Goal: Use online tool/utility: Utilize a website feature to perform a specific function

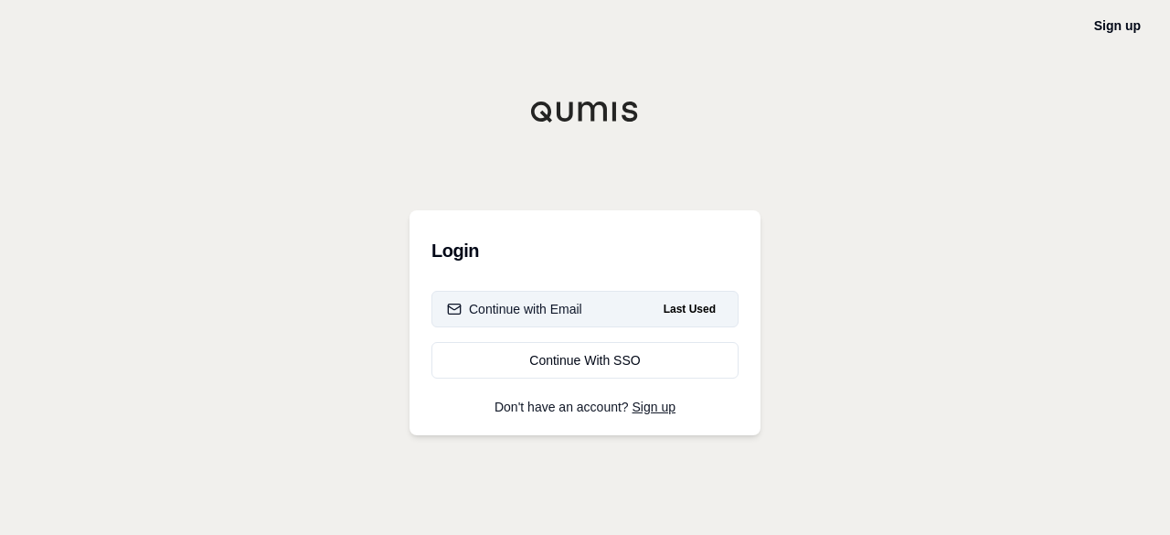
click at [489, 313] on div "Continue with Email" at bounding box center [514, 309] width 135 height 18
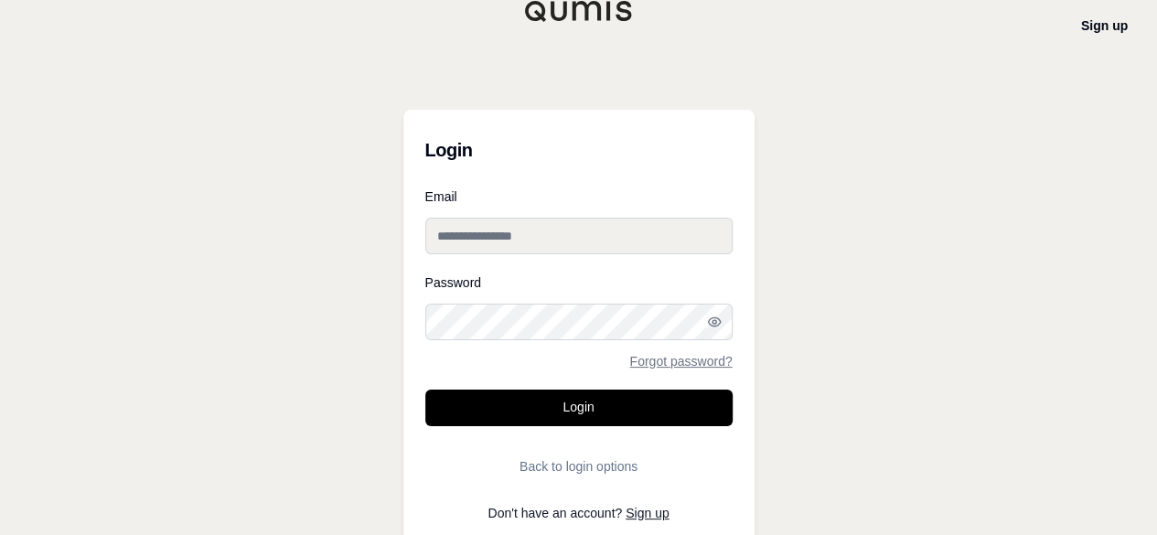
type input "**********"
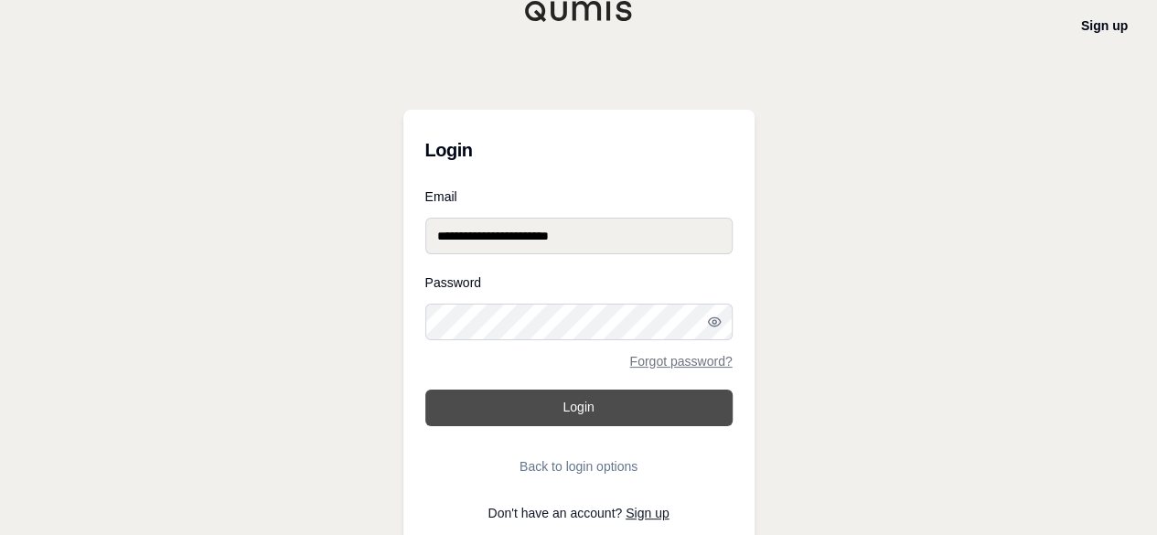
click at [570, 400] on button "Login" at bounding box center [578, 407] width 307 height 37
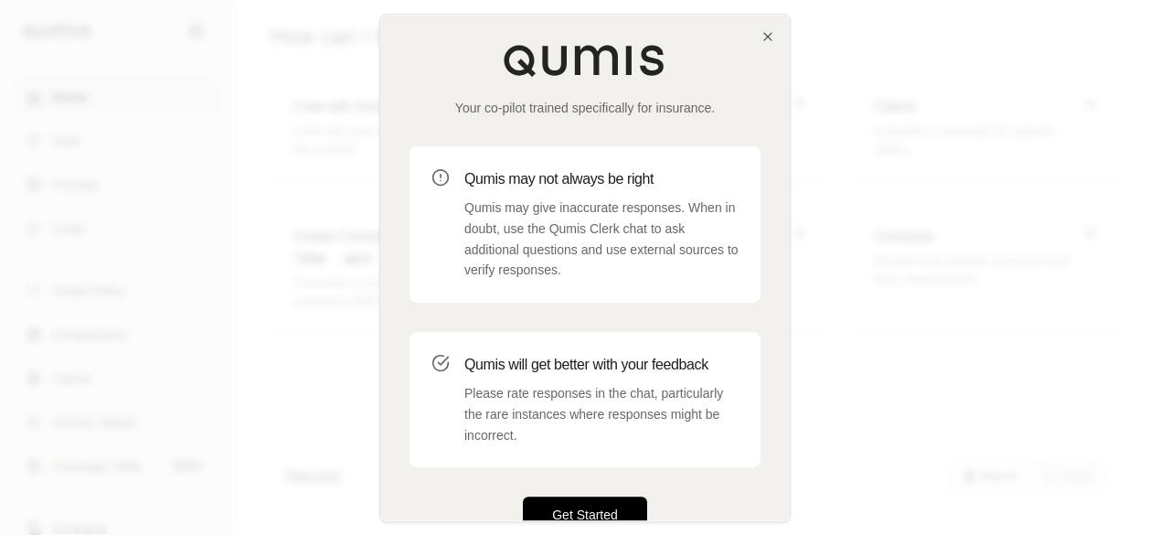
click at [559, 507] on button "Get Started" at bounding box center [585, 514] width 124 height 37
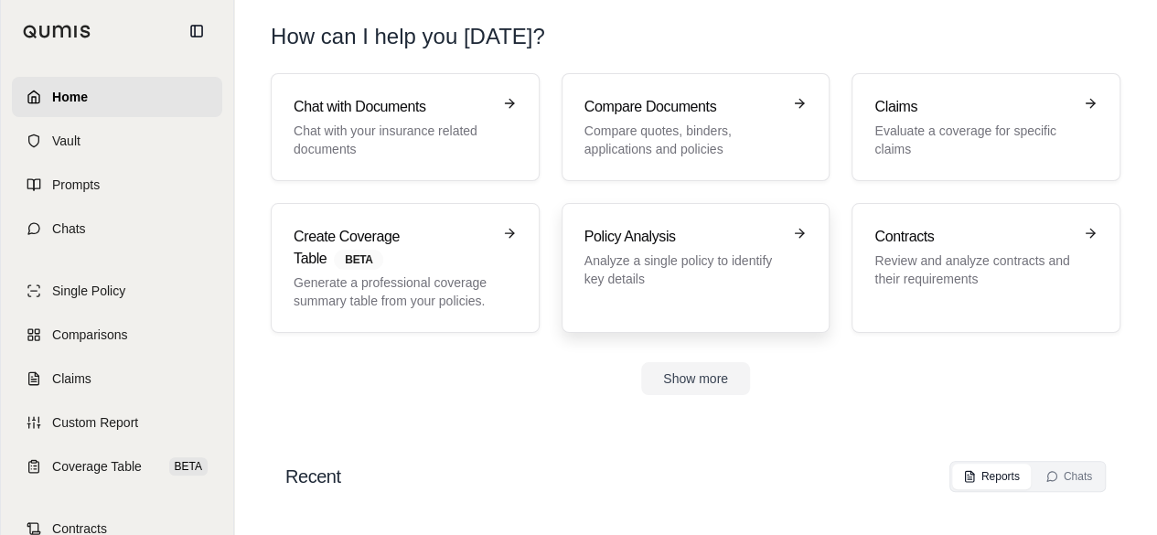
click at [642, 251] on p "Analyze a single policy to identify key details" at bounding box center [682, 269] width 197 height 37
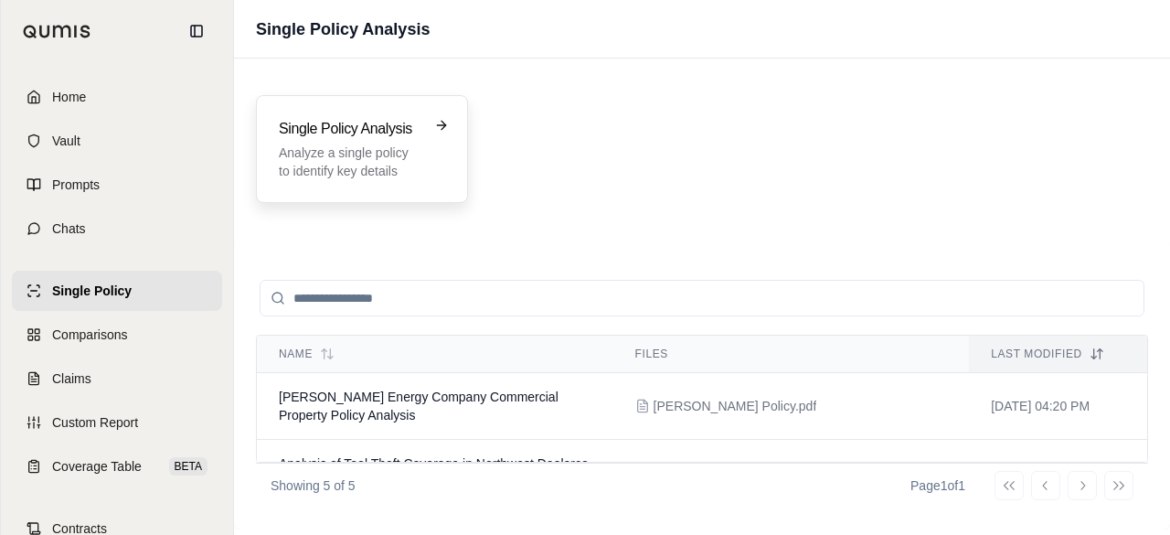
click at [376, 128] on h3 "Single Policy Analysis" at bounding box center [349, 129] width 141 height 22
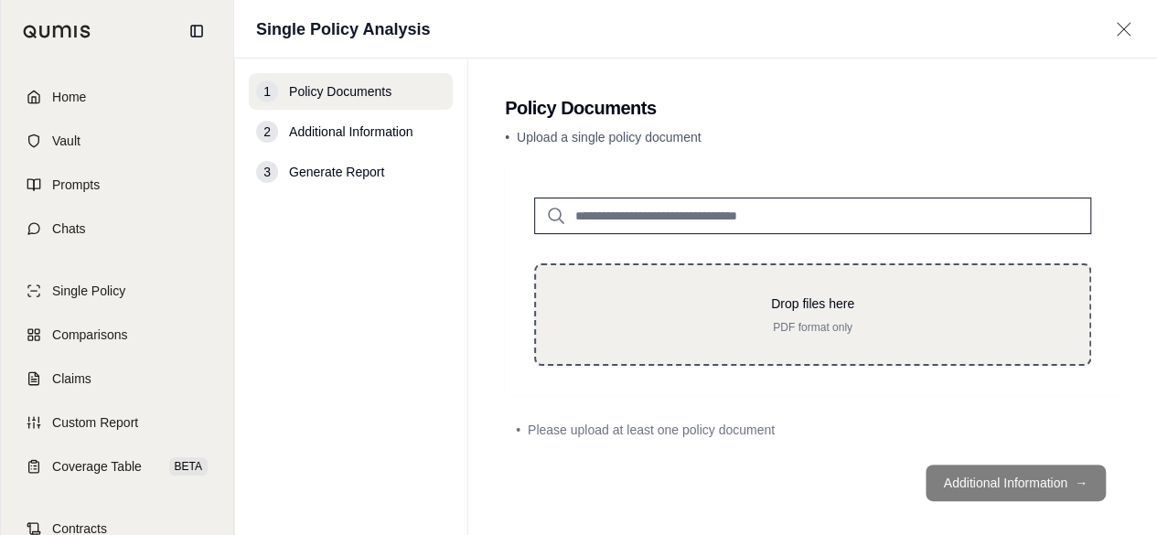
click at [698, 309] on p "Drop files here" at bounding box center [812, 303] width 495 height 18
type input "**********"
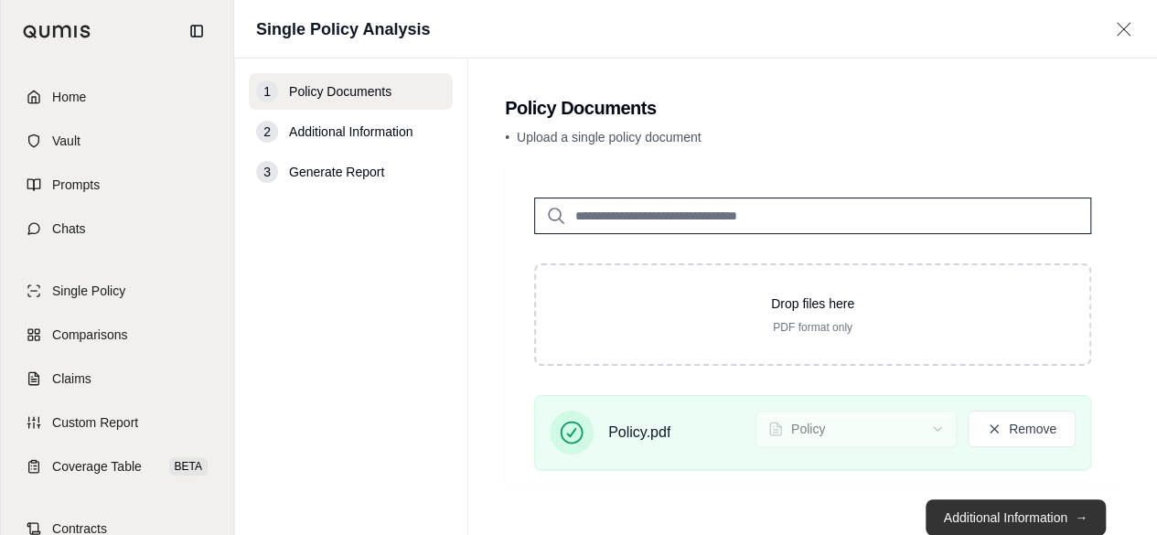
click at [1050, 517] on button "Additional Information →" at bounding box center [1015, 517] width 180 height 37
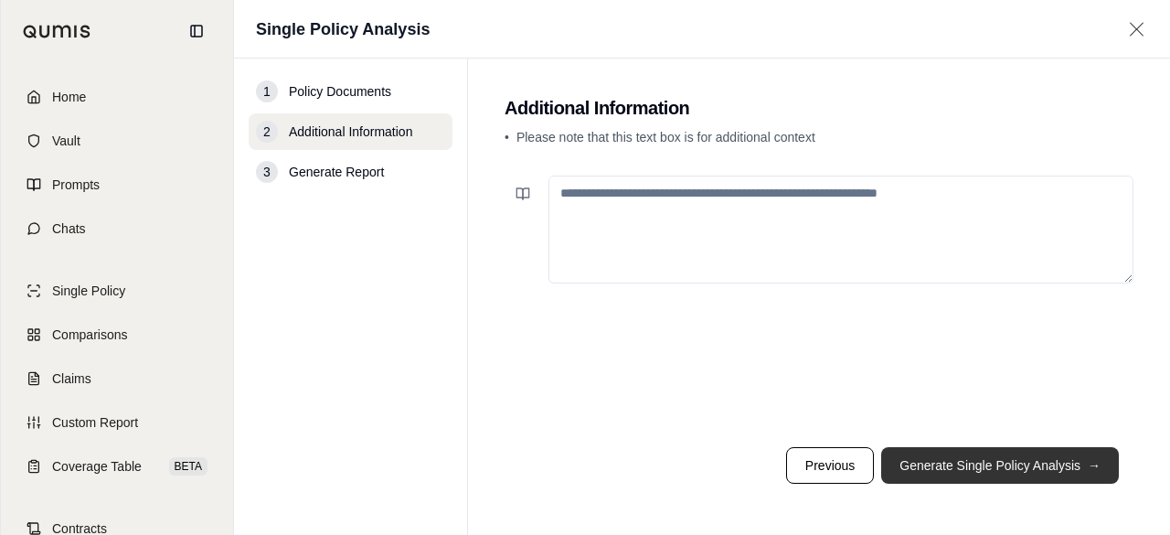
click at [958, 462] on button "Generate Single Policy Analysis →" at bounding box center [1000, 465] width 238 height 37
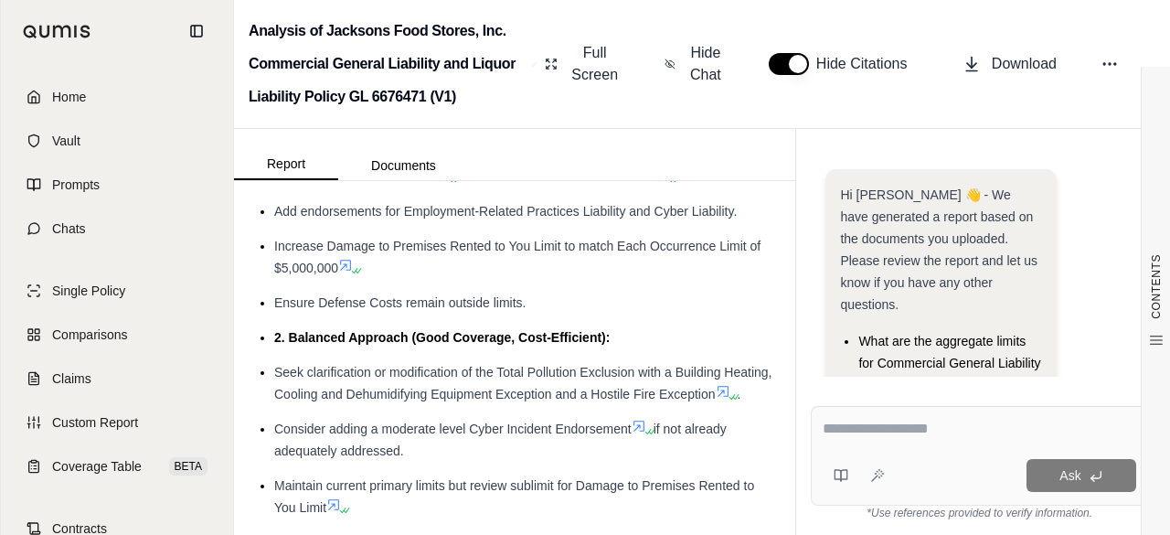
scroll to position [91, 0]
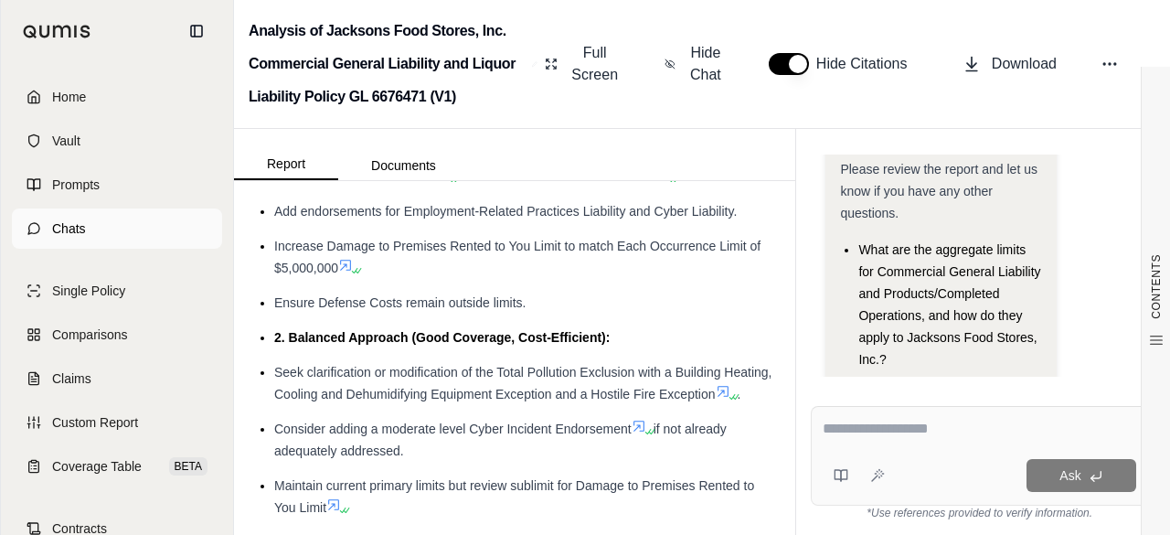
click at [76, 224] on span "Chats" at bounding box center [69, 228] width 34 height 18
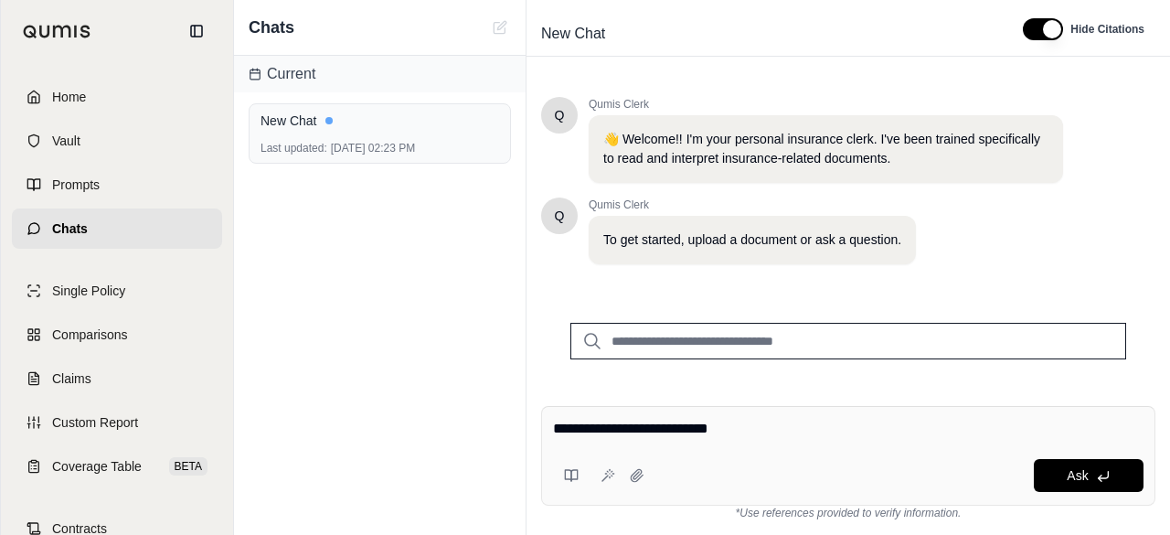
type textarea "**********"
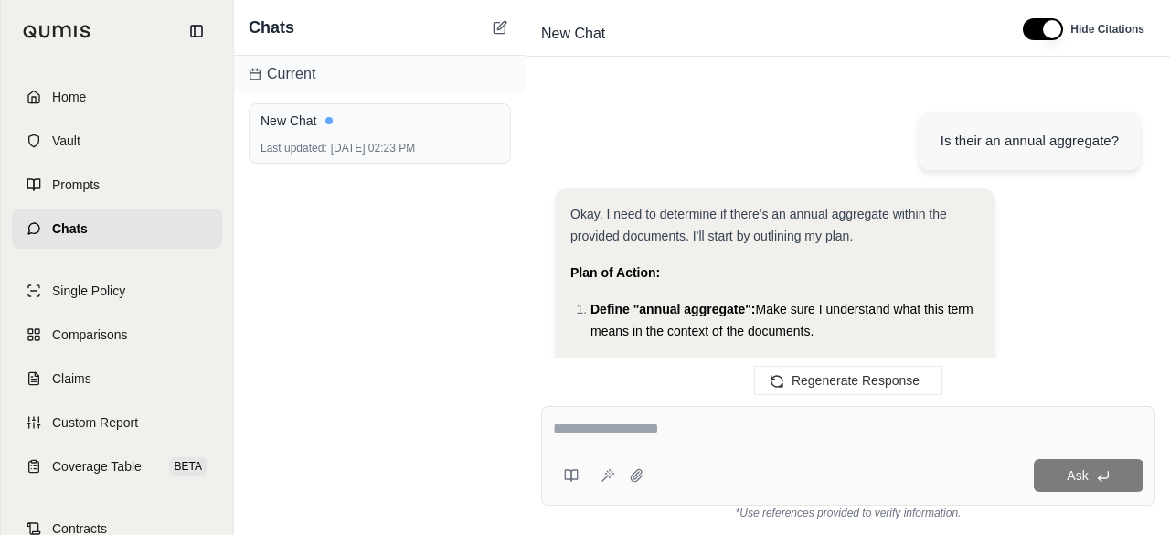
scroll to position [2275, 0]
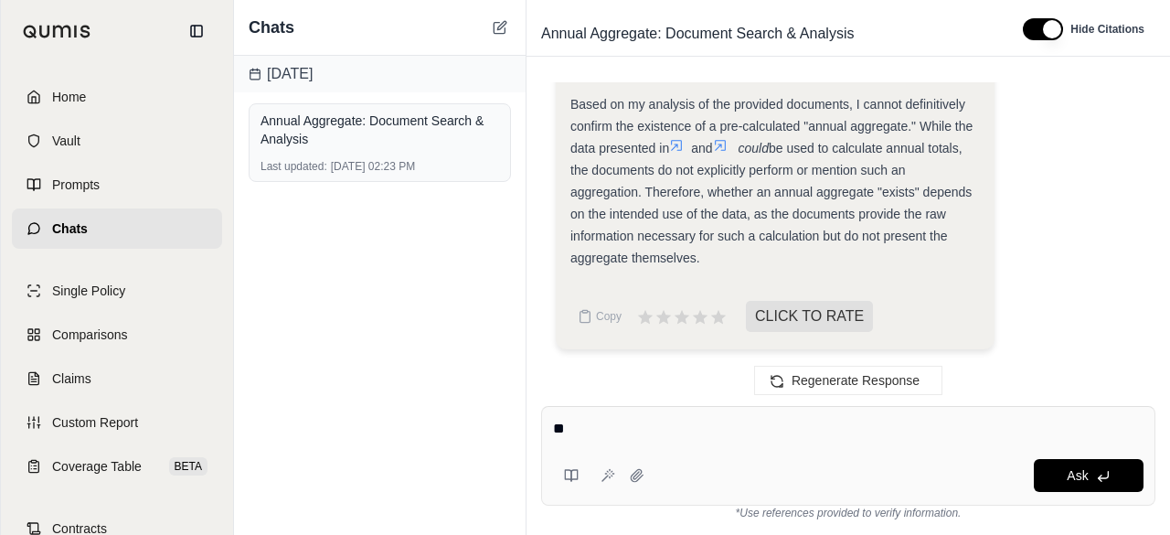
type textarea "*"
type textarea "**********"
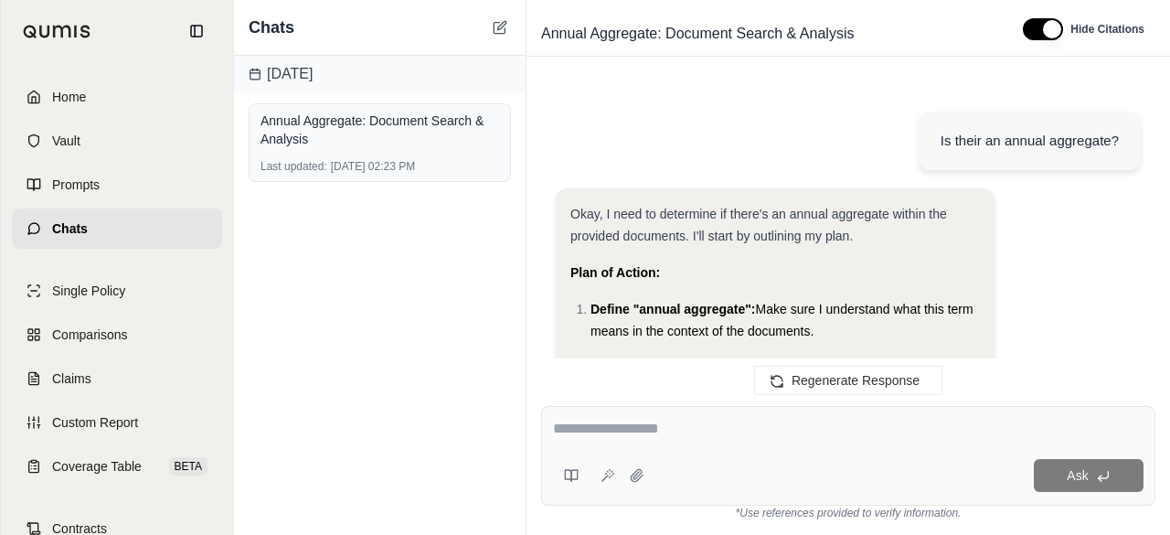
scroll to position [3900, 0]
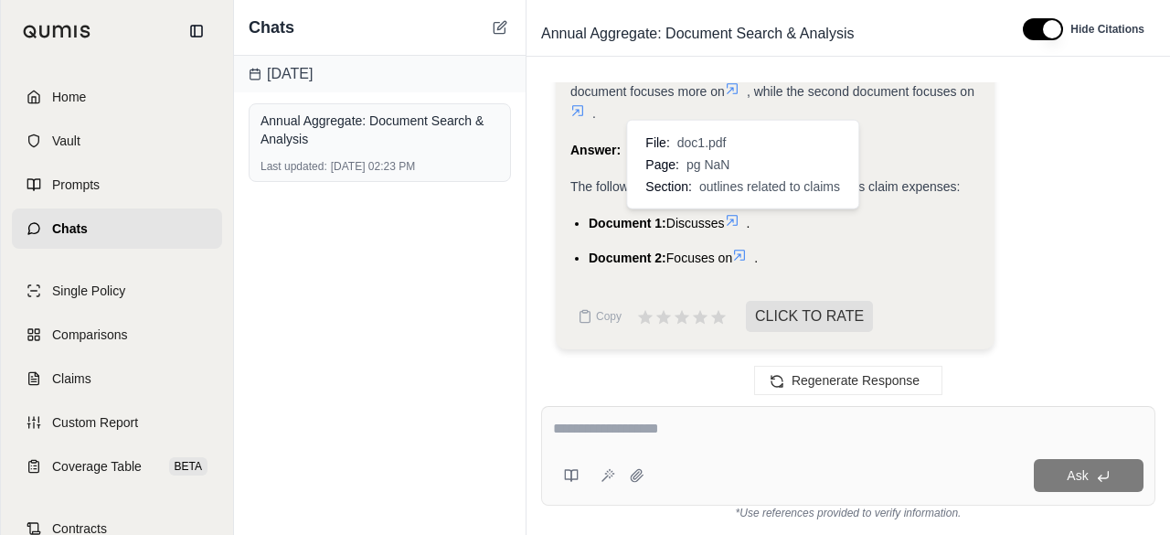
click at [733, 222] on icon at bounding box center [732, 220] width 15 height 15
click at [738, 220] on icon at bounding box center [732, 220] width 11 height 11
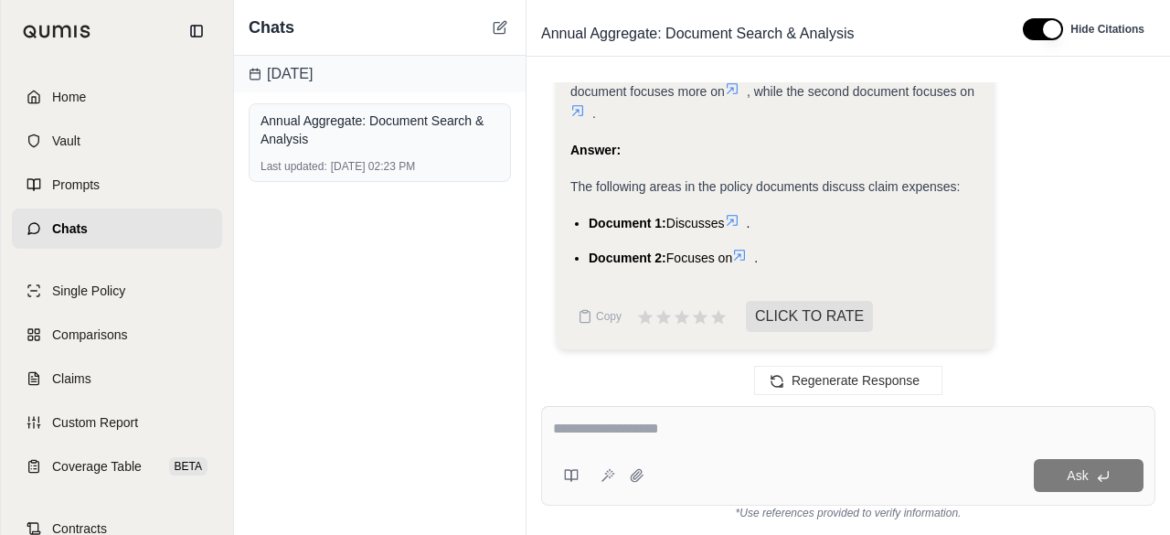
click at [732, 217] on icon at bounding box center [732, 220] width 15 height 15
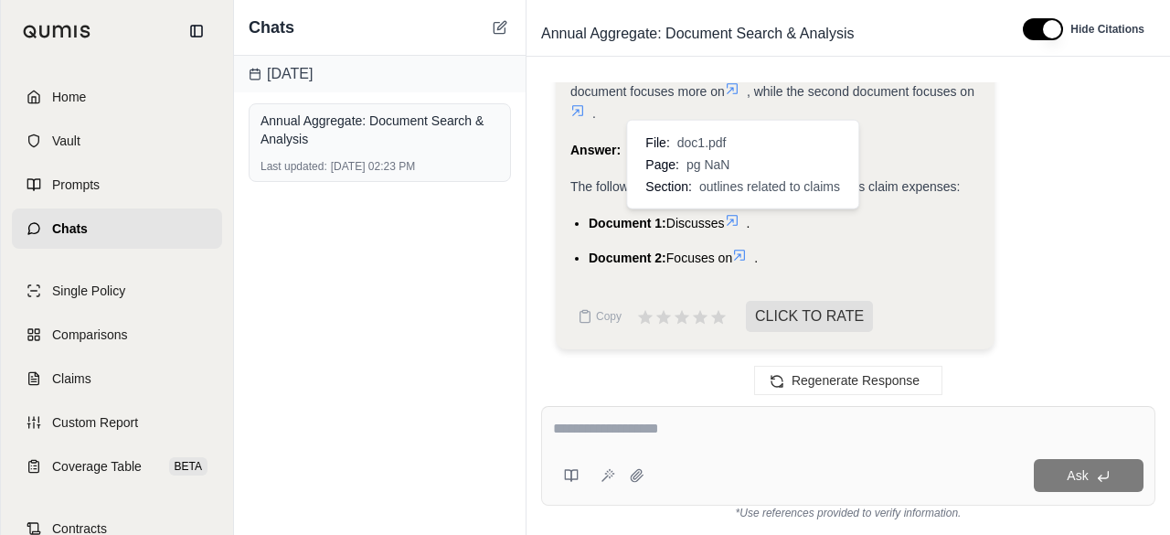
click at [738, 219] on icon at bounding box center [732, 220] width 11 height 11
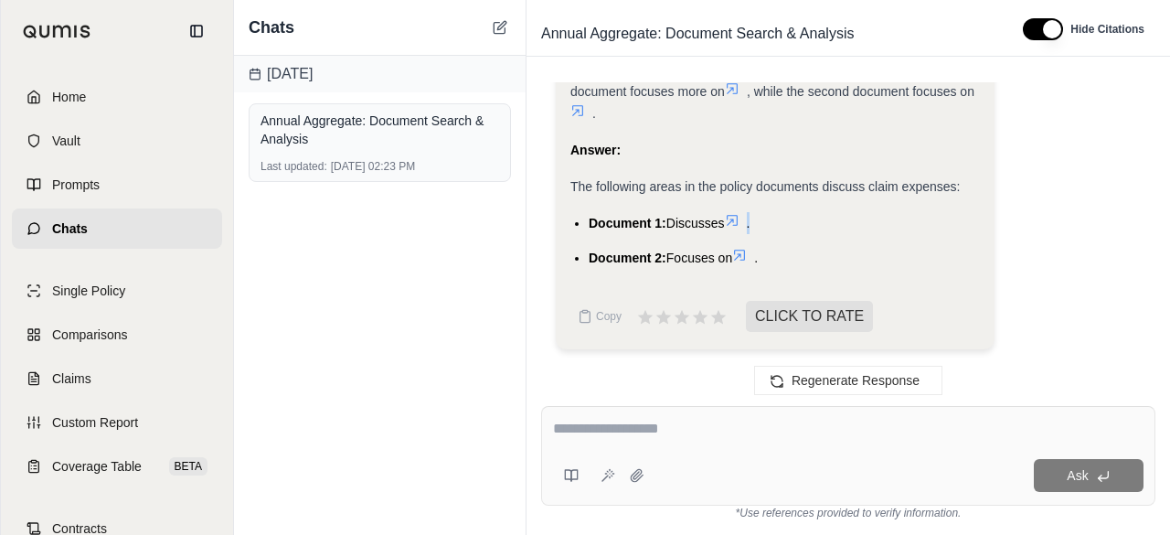
click at [738, 219] on icon at bounding box center [732, 220] width 11 height 11
click at [738, 215] on icon at bounding box center [732, 220] width 11 height 11
click at [741, 266] on li "Document 2: Focuses on ." at bounding box center [784, 258] width 391 height 22
click at [742, 257] on icon at bounding box center [739, 255] width 11 height 11
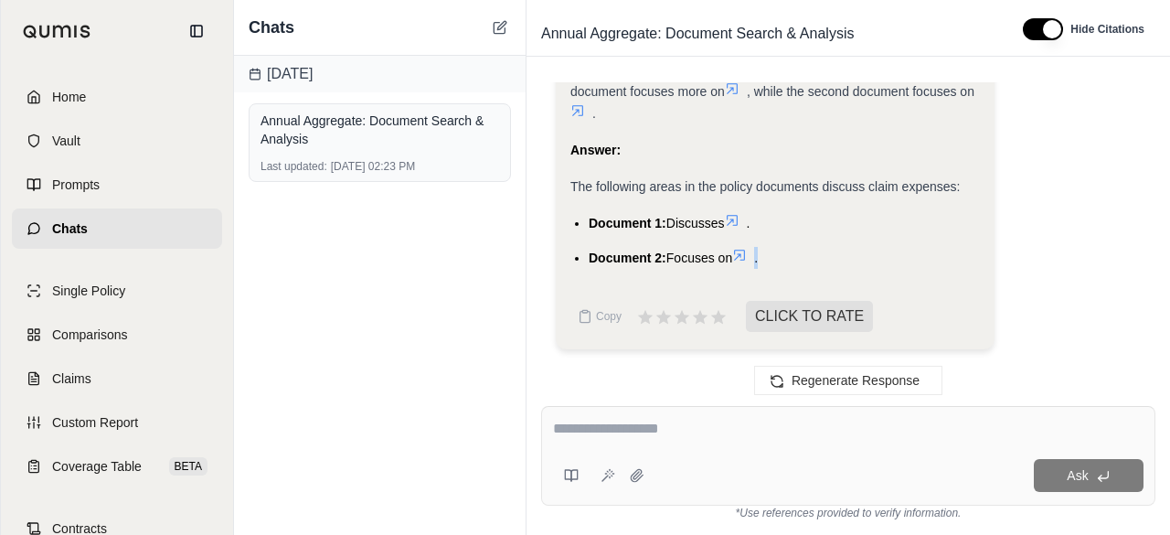
click at [742, 257] on icon at bounding box center [739, 255] width 11 height 11
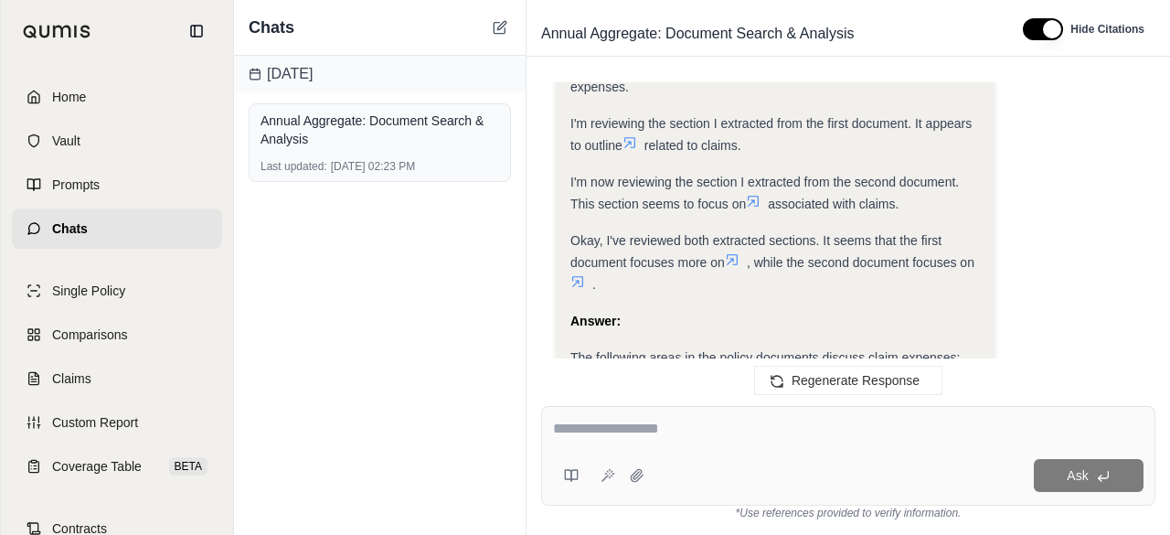
scroll to position [3626, 0]
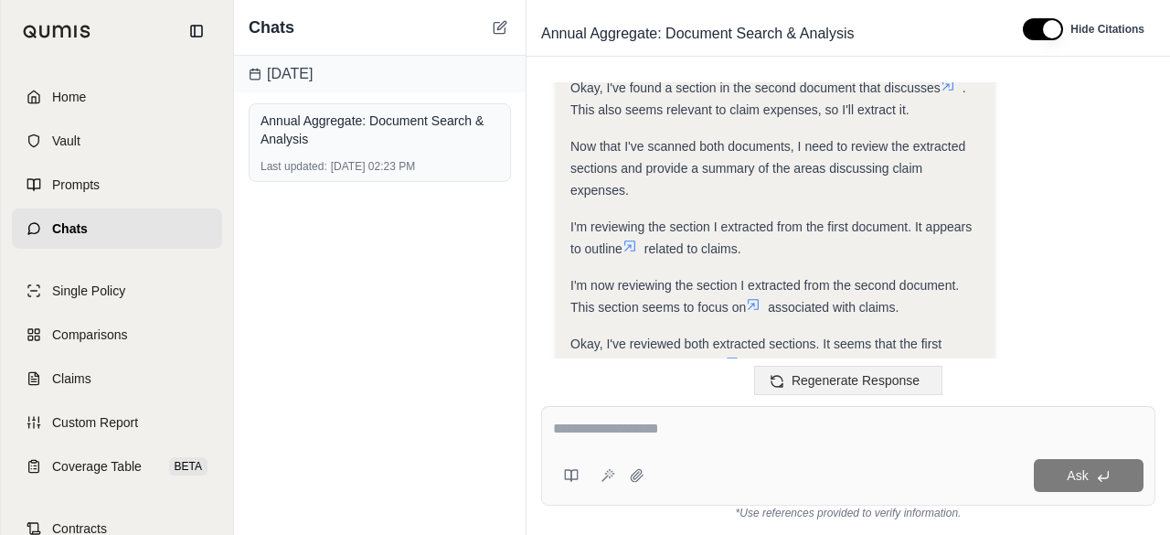
click at [773, 391] on button "Regenerate Response" at bounding box center [848, 380] width 188 height 29
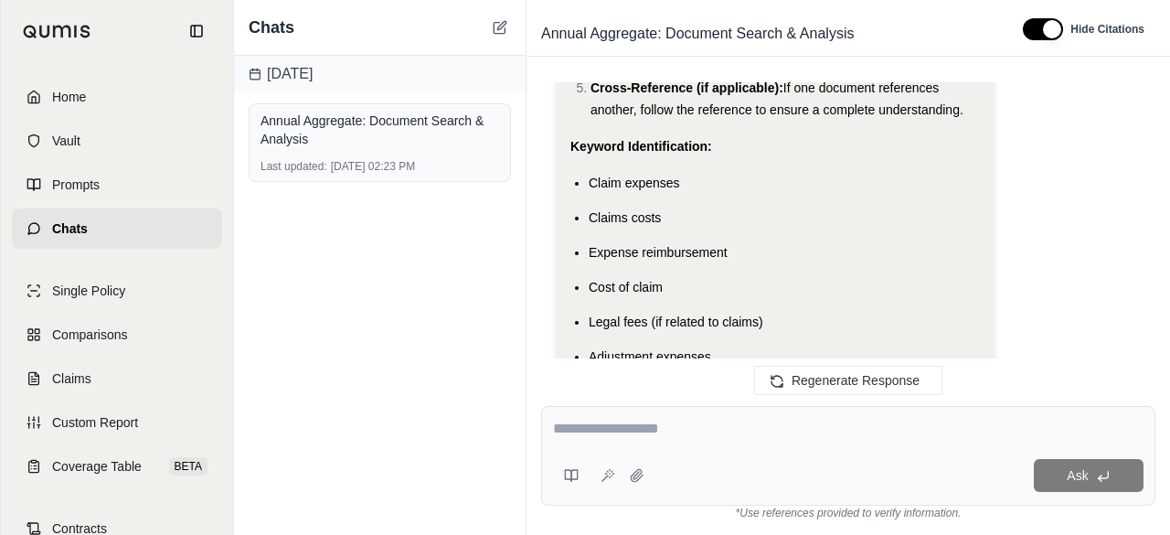
scroll to position [2624, 0]
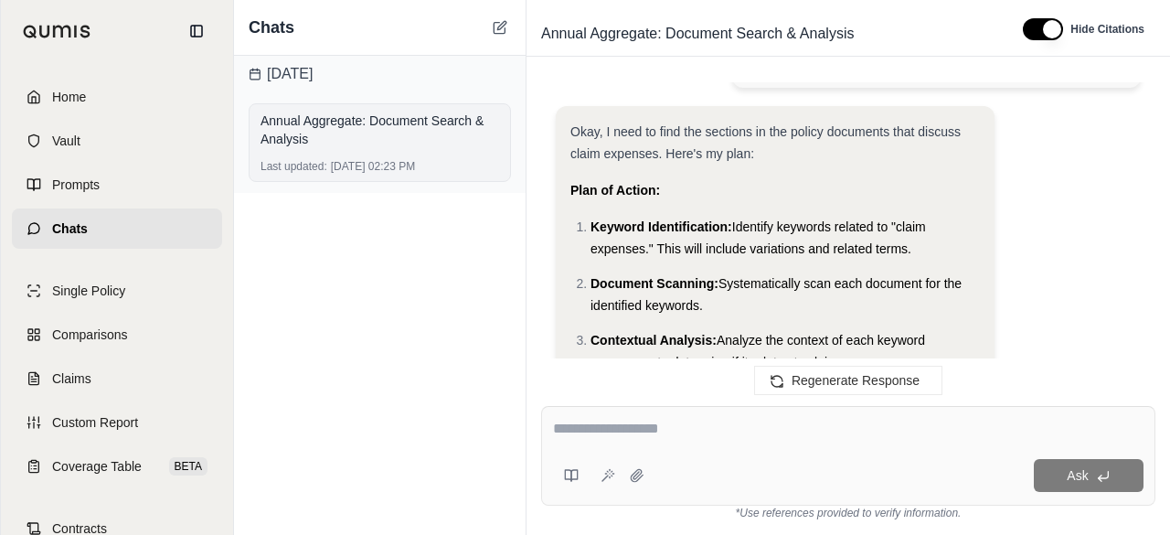
click at [357, 132] on div "Annual Aggregate: Document Search & Analysis" at bounding box center [380, 130] width 239 height 37
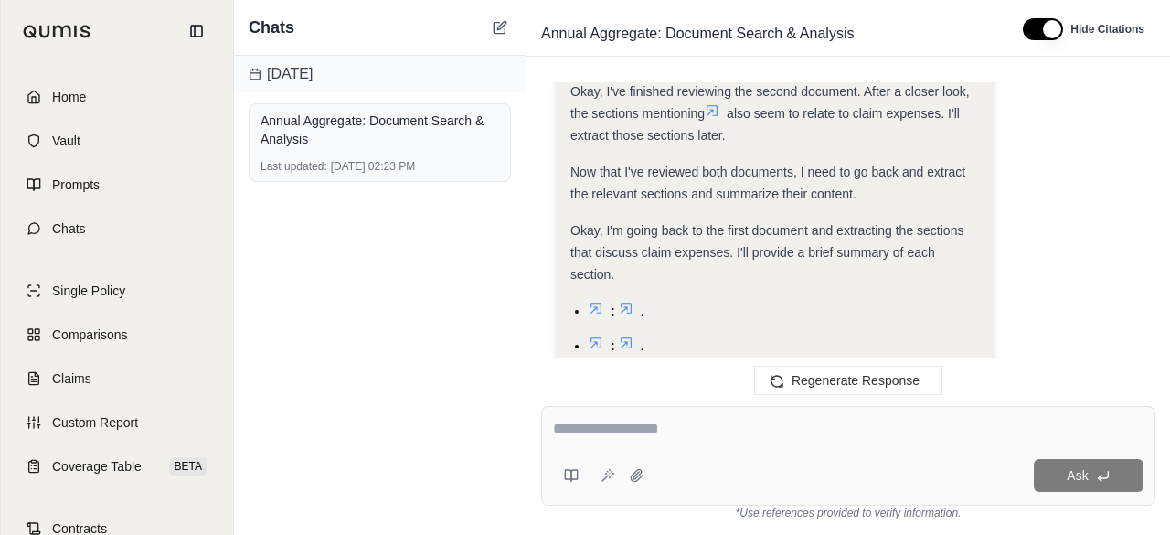
scroll to position [5255, 0]
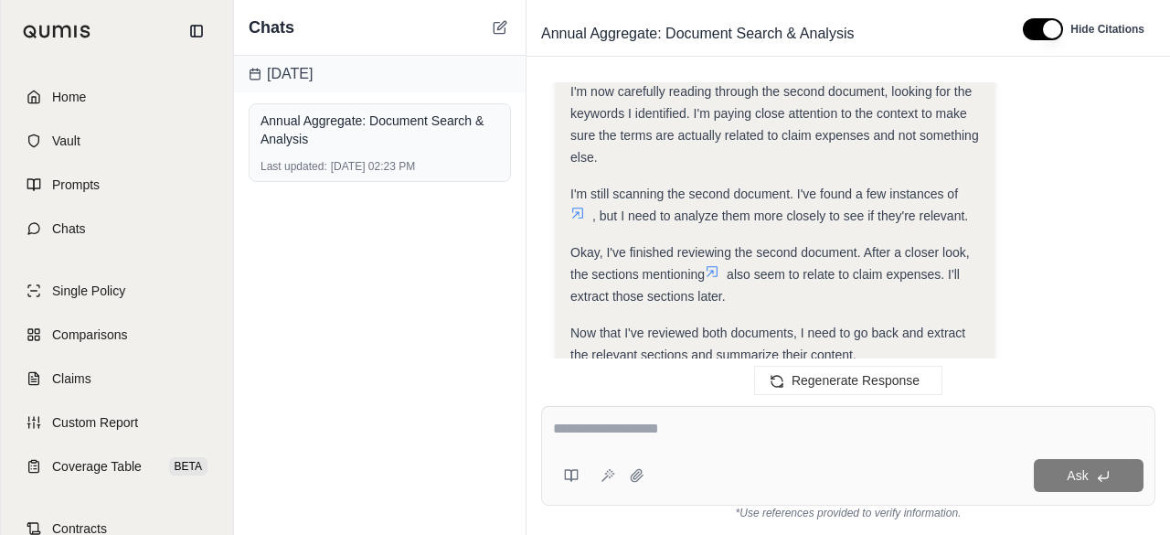
click at [375, 32] on div "Chats" at bounding box center [380, 28] width 292 height 56
click at [291, 77] on div "[DATE]" at bounding box center [380, 74] width 292 height 37
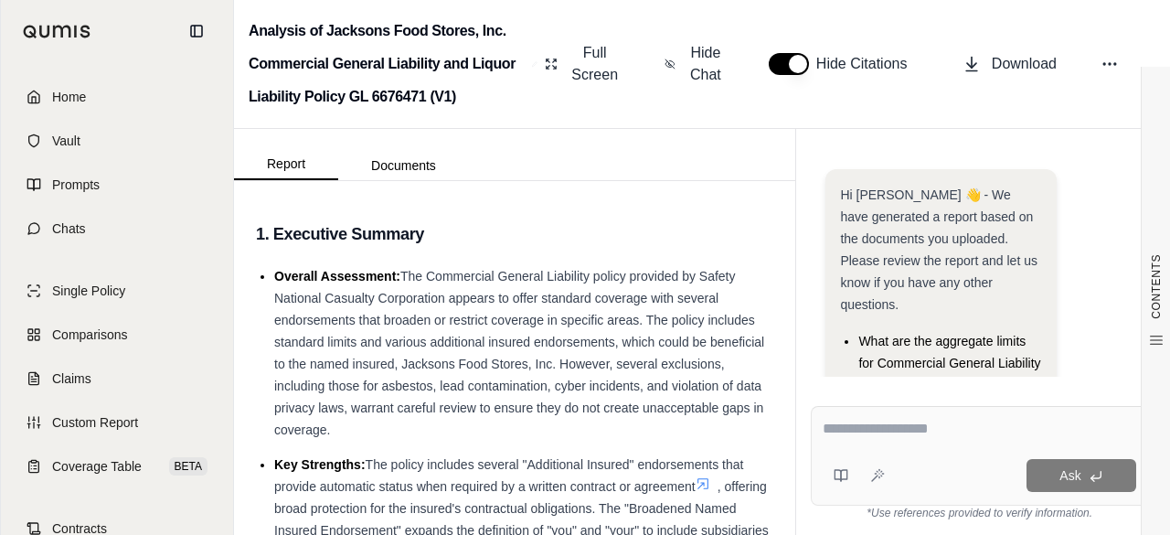
scroll to position [264, 0]
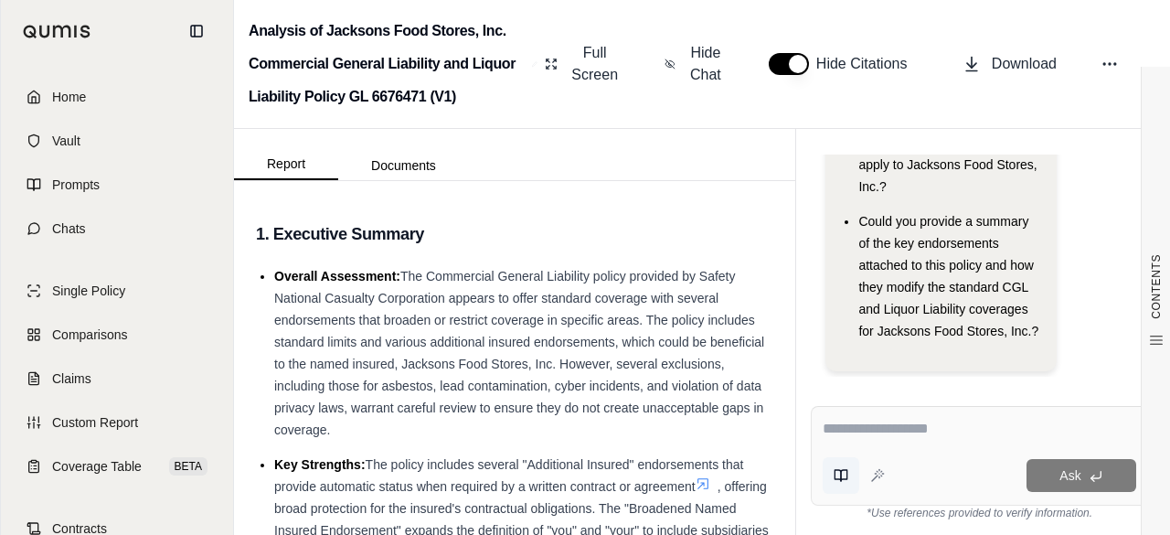
click at [844, 471] on icon at bounding box center [841, 475] width 15 height 15
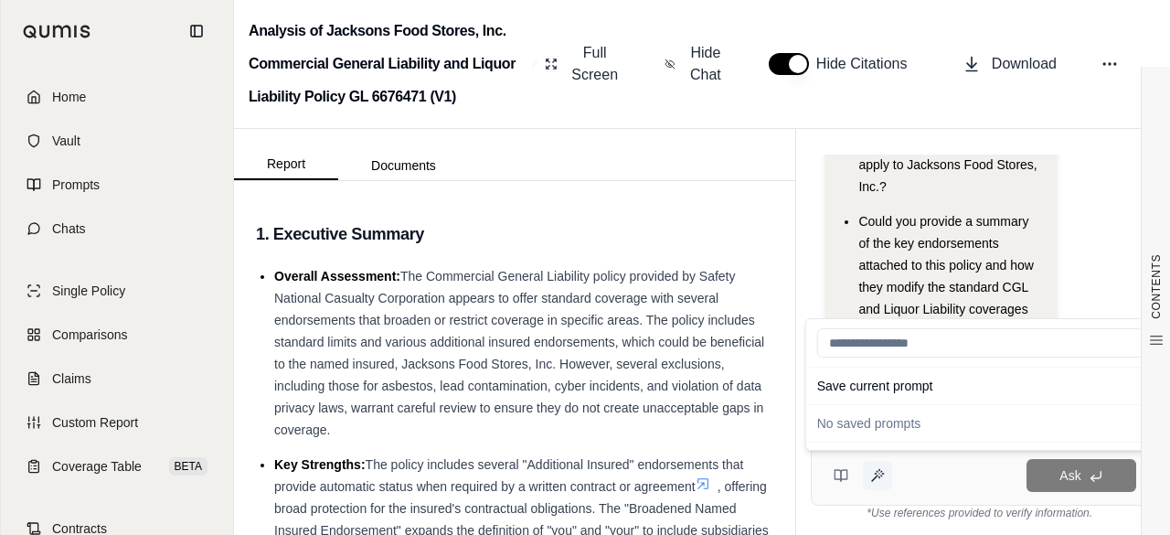
click at [869, 476] on button at bounding box center [877, 475] width 29 height 29
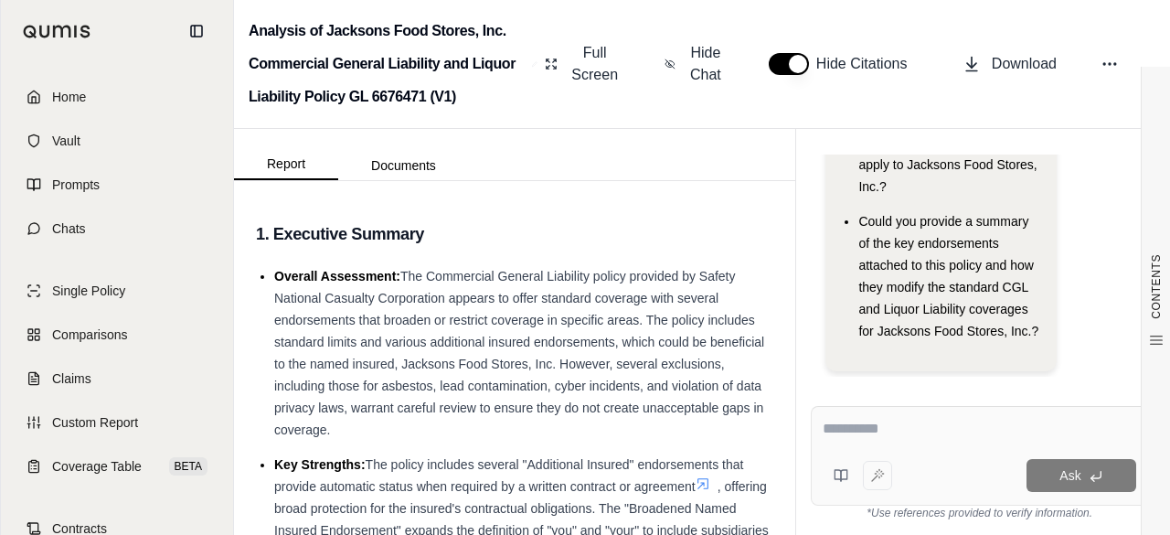
type textarea "**********"
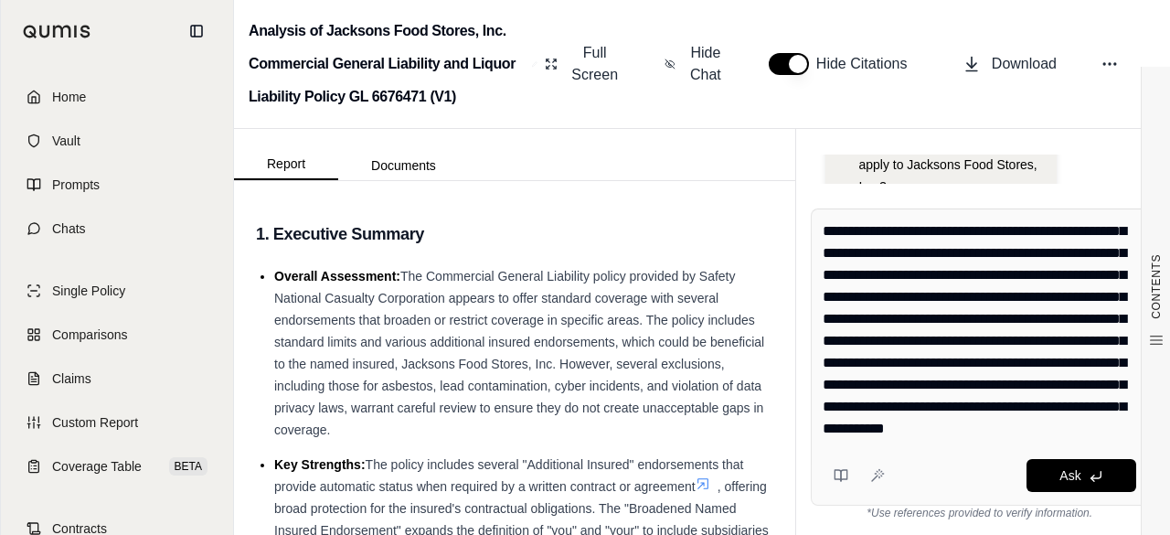
scroll to position [154, 0]
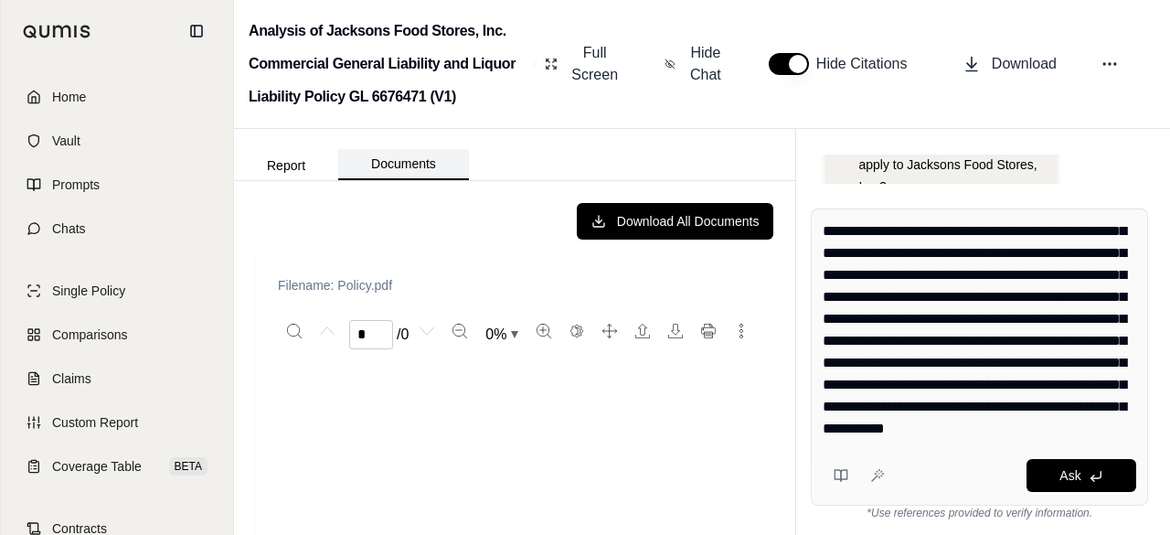
click at [419, 156] on button "Documents" at bounding box center [403, 164] width 131 height 31
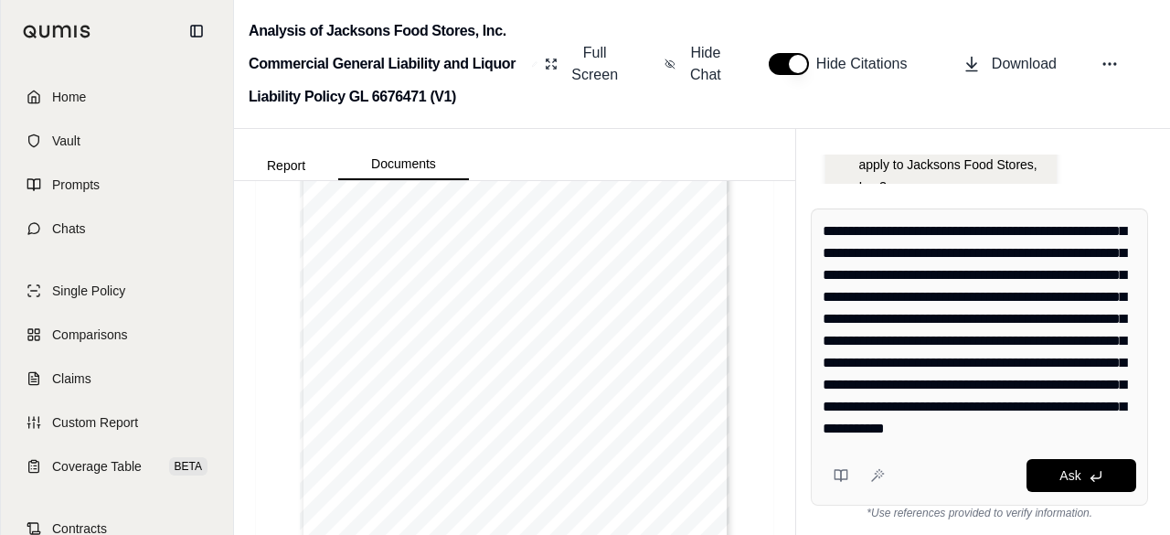
scroll to position [280, 0]
type input "*"
click at [581, 66] on span "Full Screen" at bounding box center [595, 64] width 52 height 44
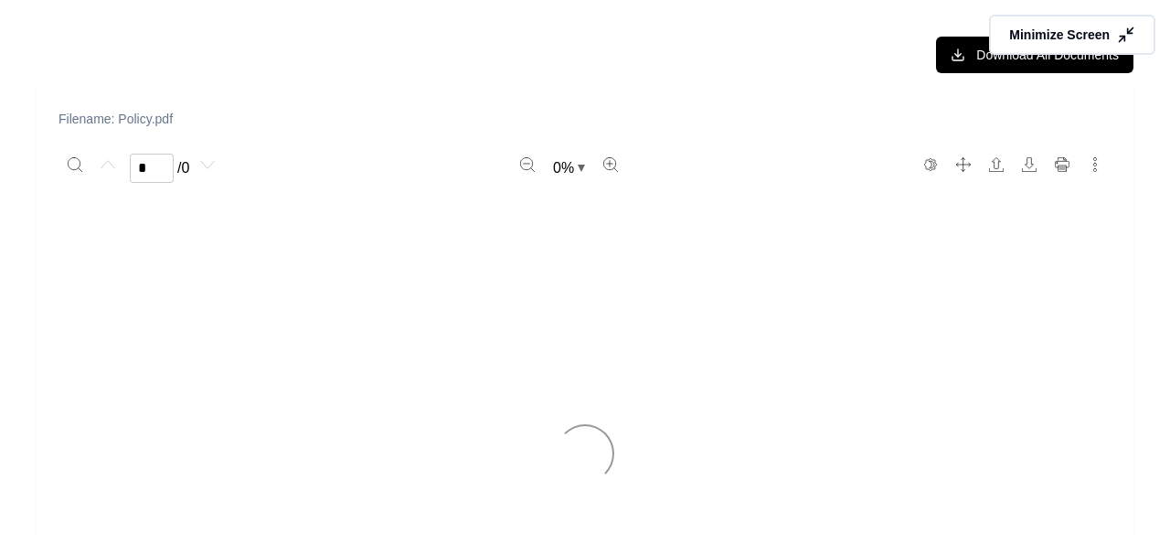
scroll to position [3, 0]
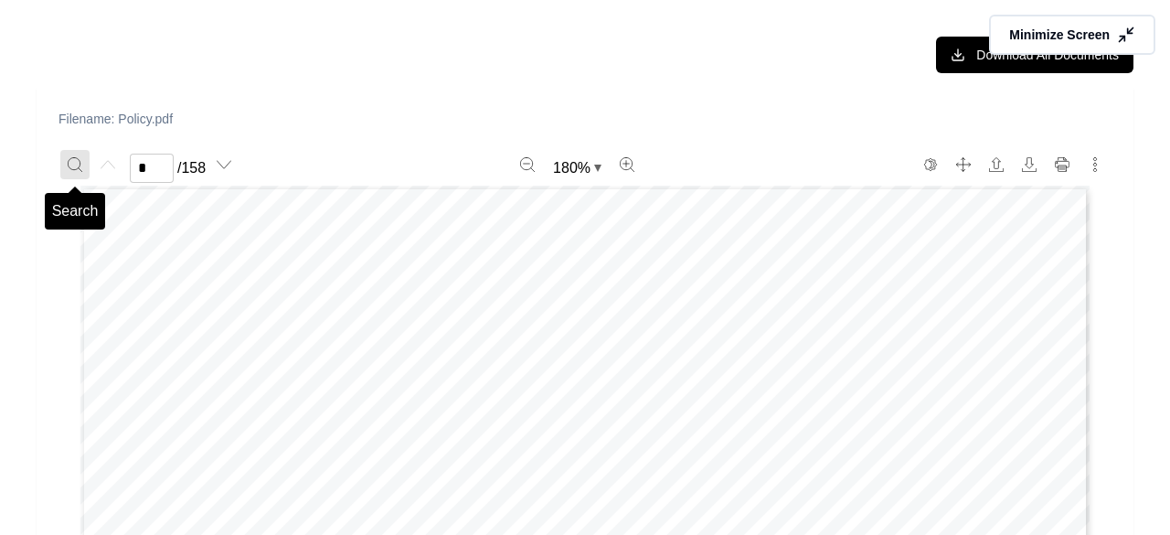
click at [83, 158] on button "Search" at bounding box center [74, 164] width 29 height 29
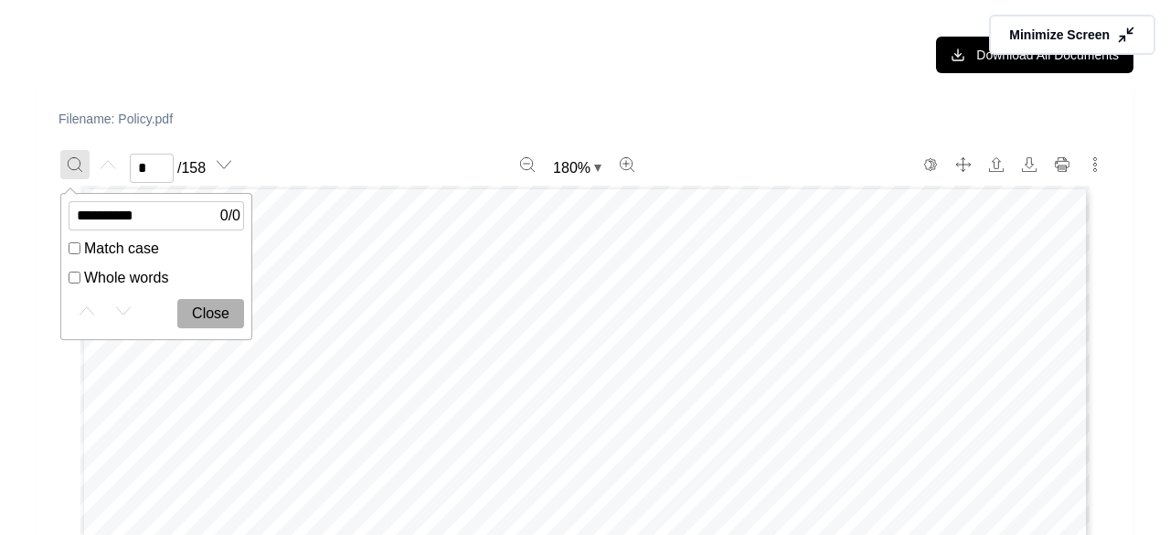
type input "**********"
type input "**"
click at [371, 291] on div "Page 11" at bounding box center [420, 286] width 99 height 19
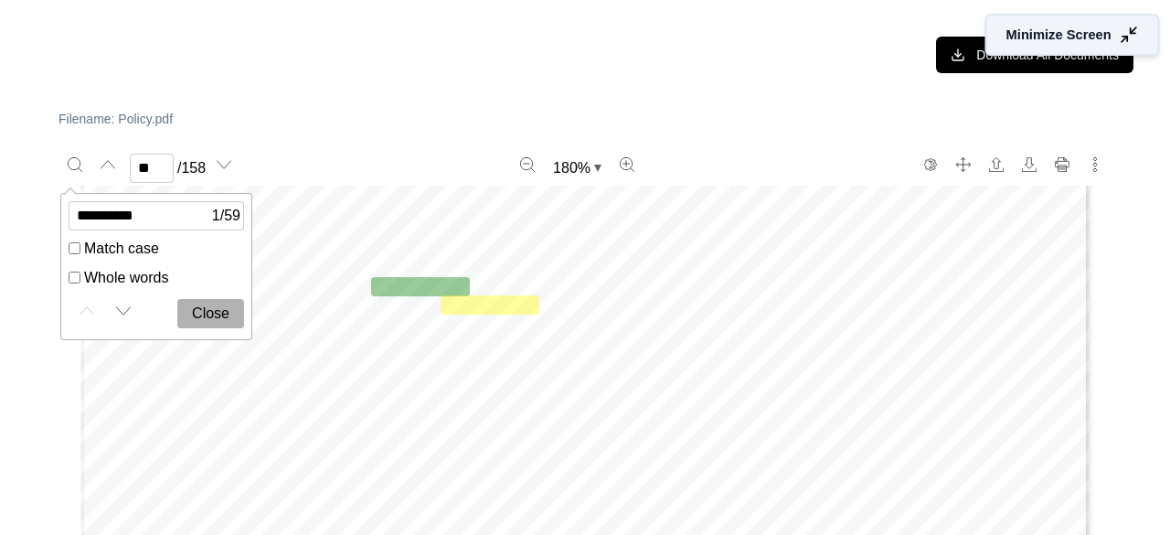
click at [1042, 41] on span "Minimize Screen" at bounding box center [1059, 35] width 105 height 19
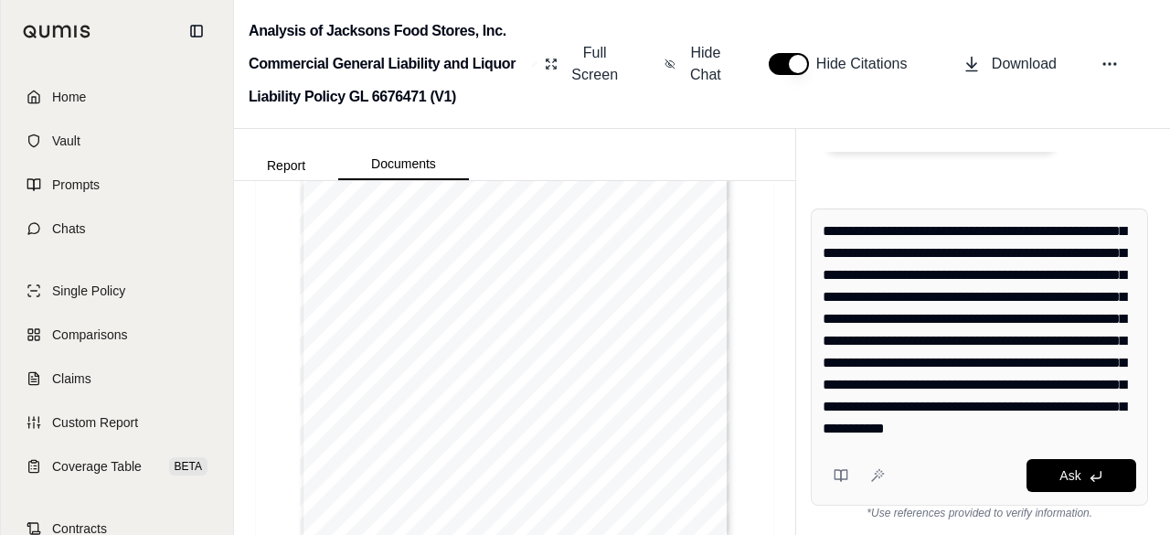
scroll to position [273, 0]
type input "*"
click at [595, 53] on span "Full Screen" at bounding box center [595, 64] width 52 height 44
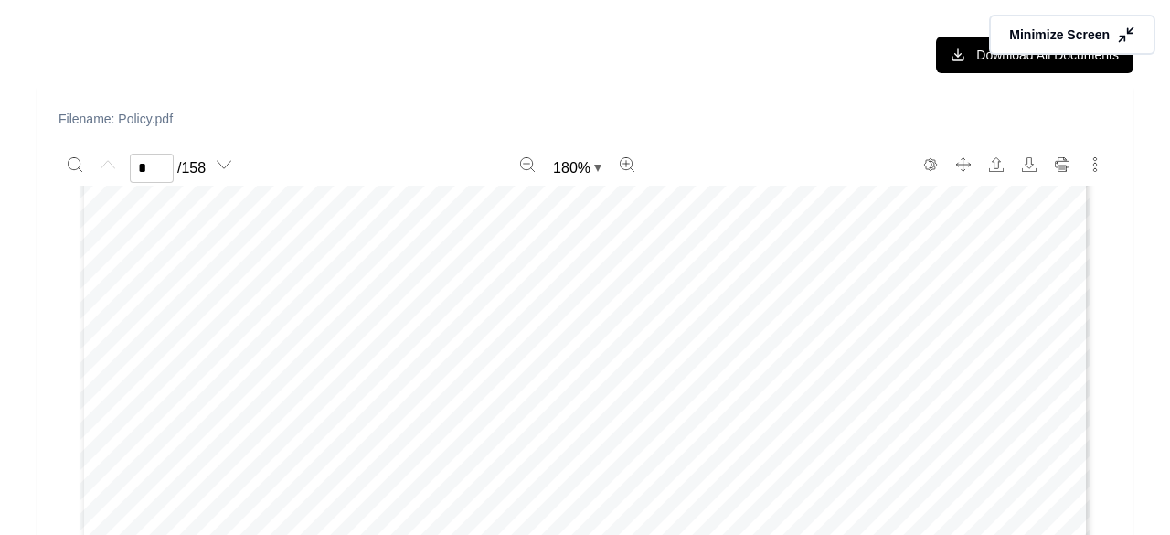
type input "*"
click at [74, 162] on icon "Search" at bounding box center [75, 164] width 15 height 15
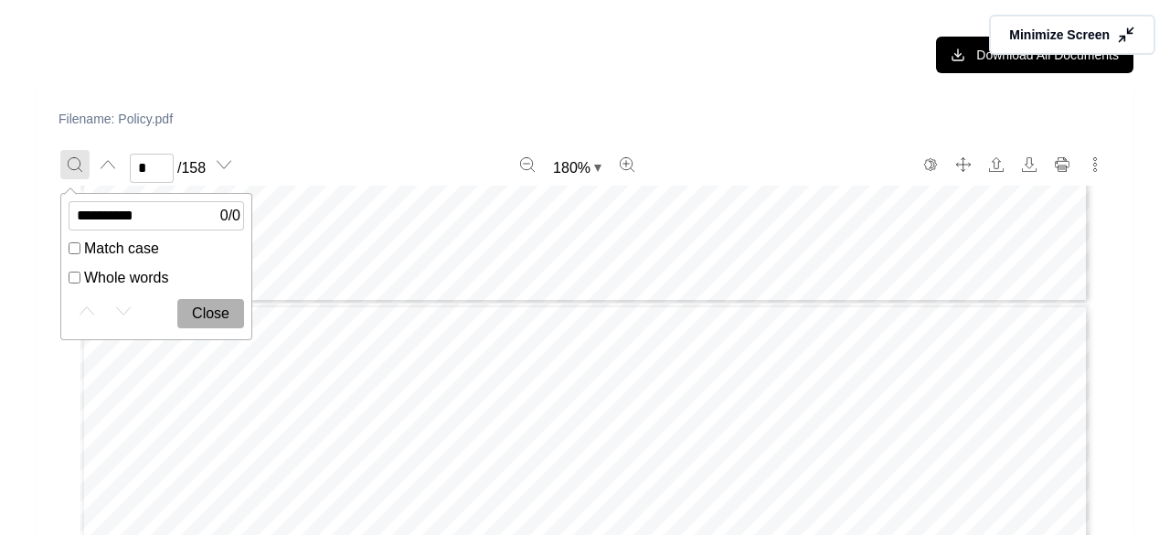
type input "**********"
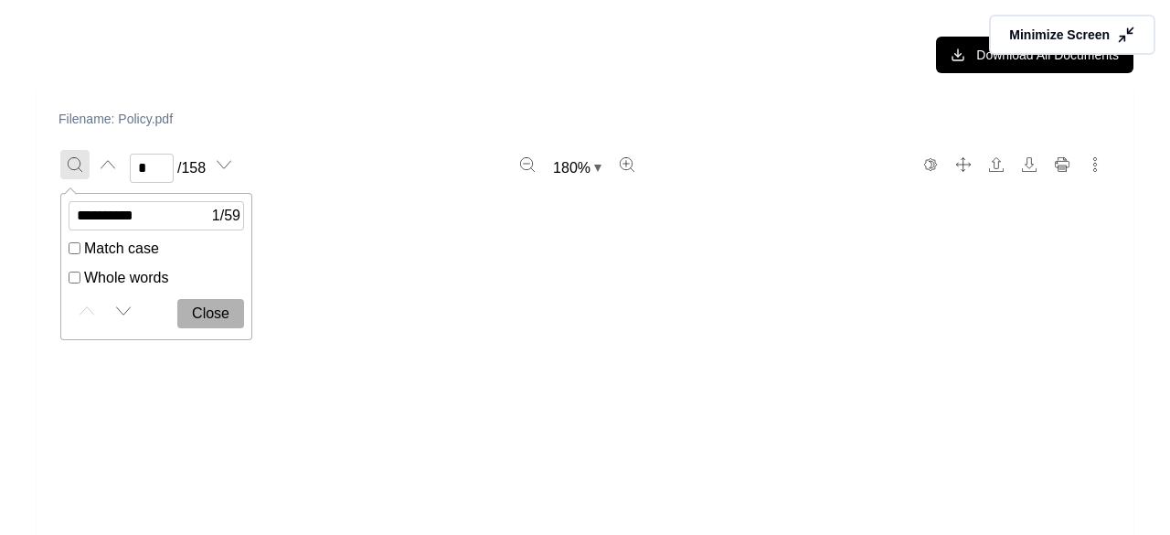
type input "**"
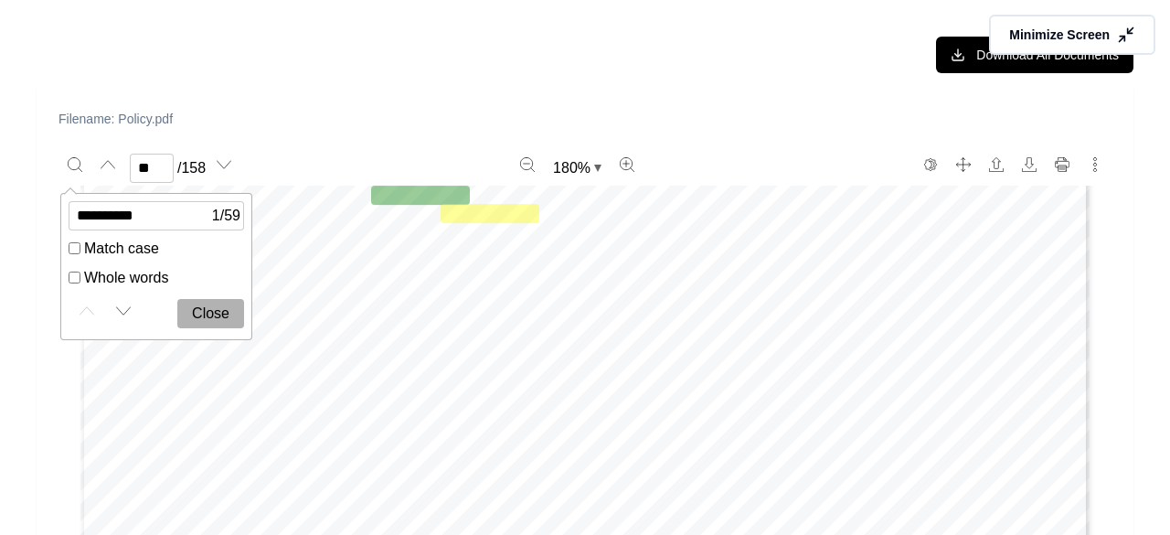
scroll to position [13497, 0]
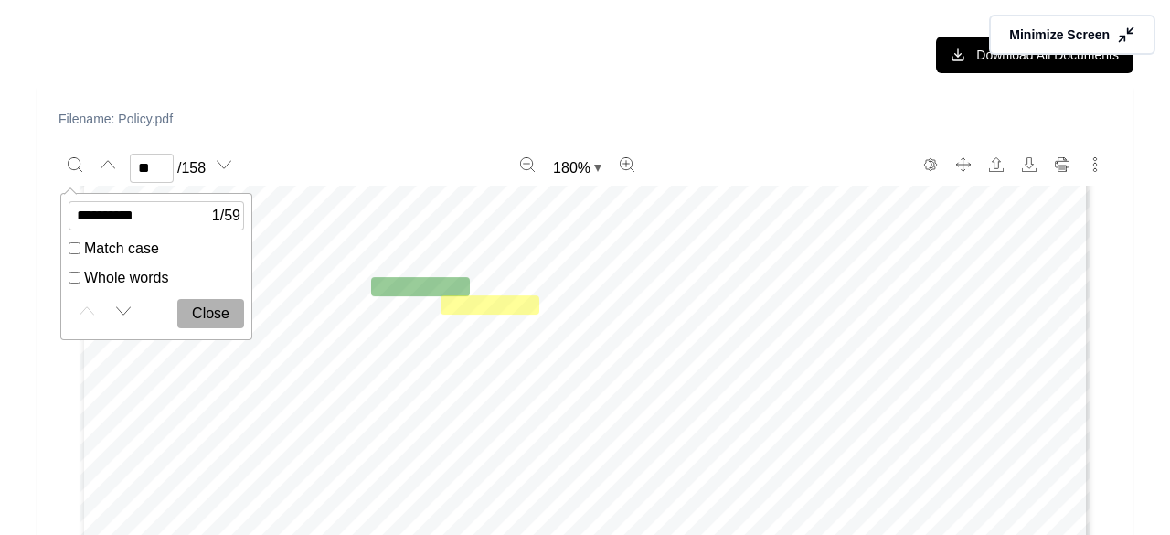
click at [348, 269] on div "SCHEDULE OF FORMS AND ENDORSEMENTS SAFETY NATIONAL CASUALTY CORP ST. [PERSON_NA…" at bounding box center [584, 403] width 1009 height 1306
click at [86, 165] on button "Search" at bounding box center [74, 164] width 29 height 29
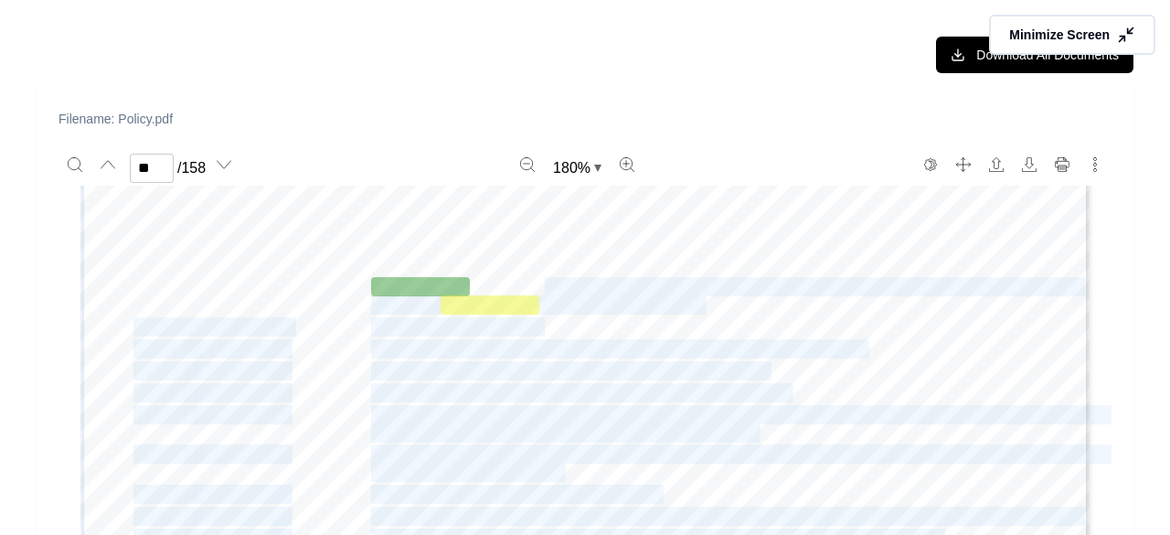
drag, startPoint x: 357, startPoint y: 284, endPoint x: 512, endPoint y: 284, distance: 154.5
click at [512, 284] on div "SCHEDULE OF FORMS AND ENDORSEMENTS SAFETY NATIONAL CASUALTY CORP ST. [PERSON_NA…" at bounding box center [584, 403] width 1009 height 1306
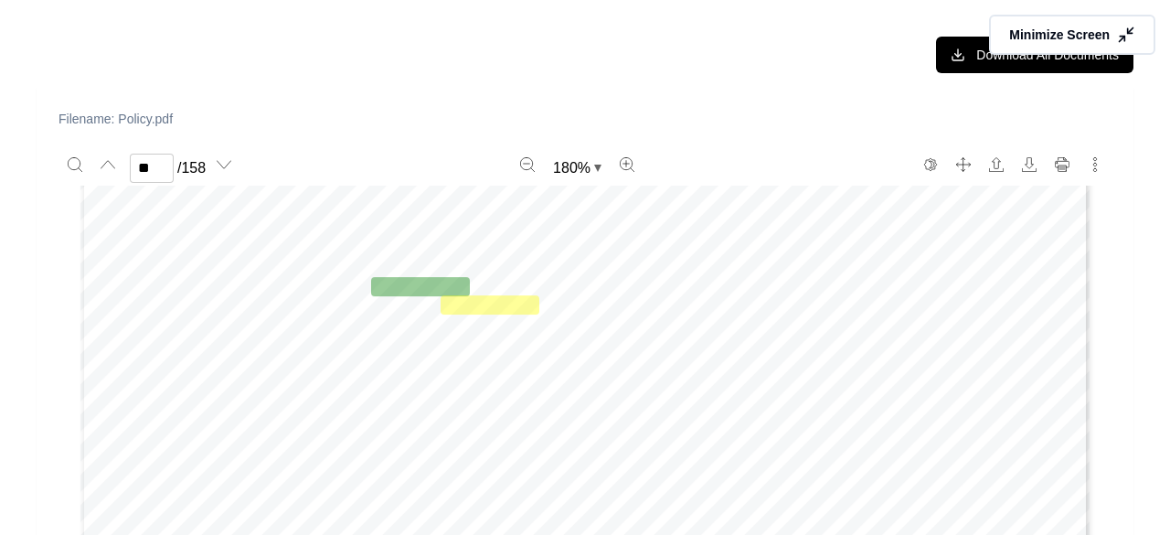
click at [483, 285] on span "Deductible Liability Coverage (Allocated Loss Adjustment Expenses" at bounding box center [723, 287] width 704 height 16
click at [1063, 33] on span "Minimize Screen" at bounding box center [1059, 35] width 105 height 19
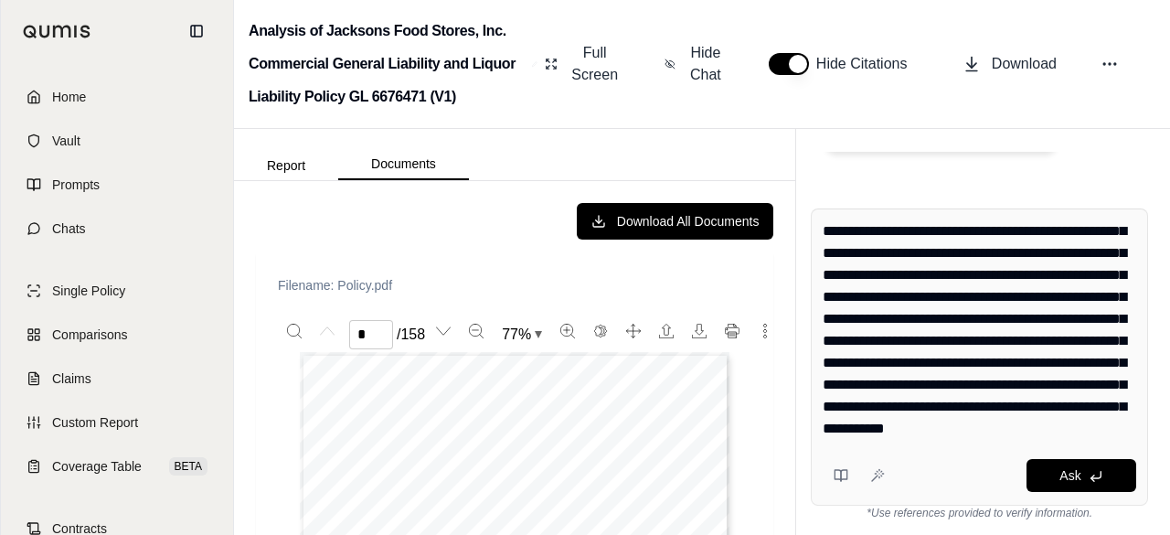
click at [939, 485] on div "Ask" at bounding box center [1014, 475] width 244 height 33
click at [1071, 477] on span "Ask" at bounding box center [1070, 475] width 21 height 15
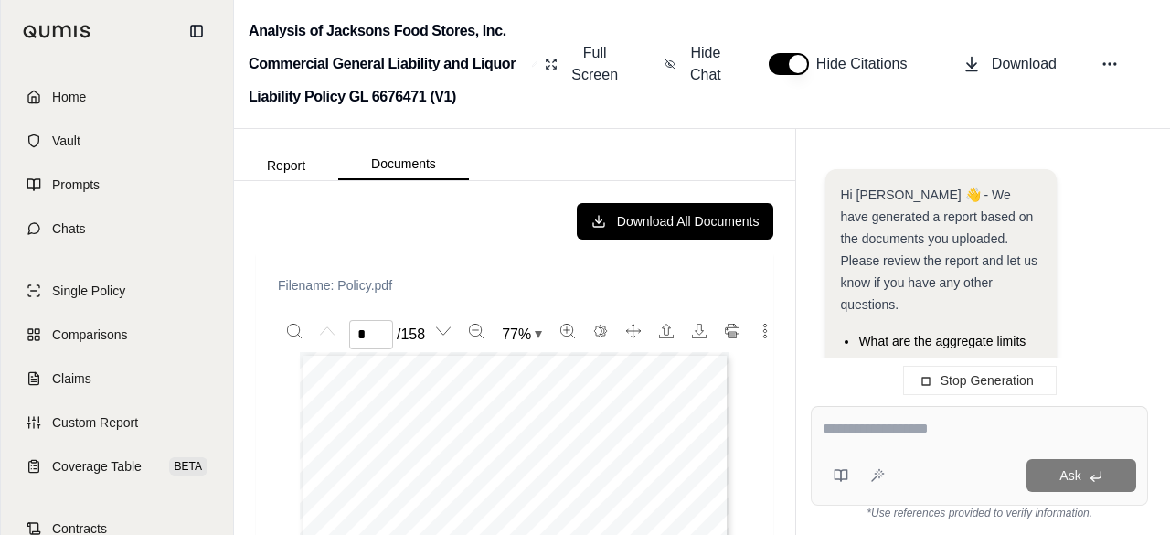
scroll to position [0, 0]
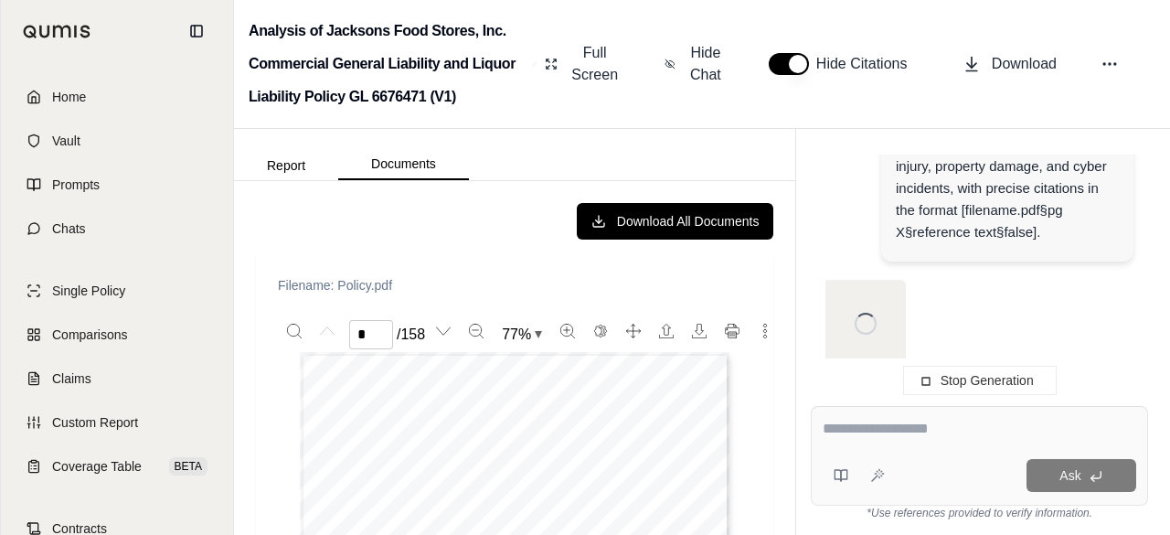
click at [898, 431] on textarea at bounding box center [980, 429] width 314 height 22
click at [954, 373] on button "Stop Generation" at bounding box center [980, 380] width 154 height 29
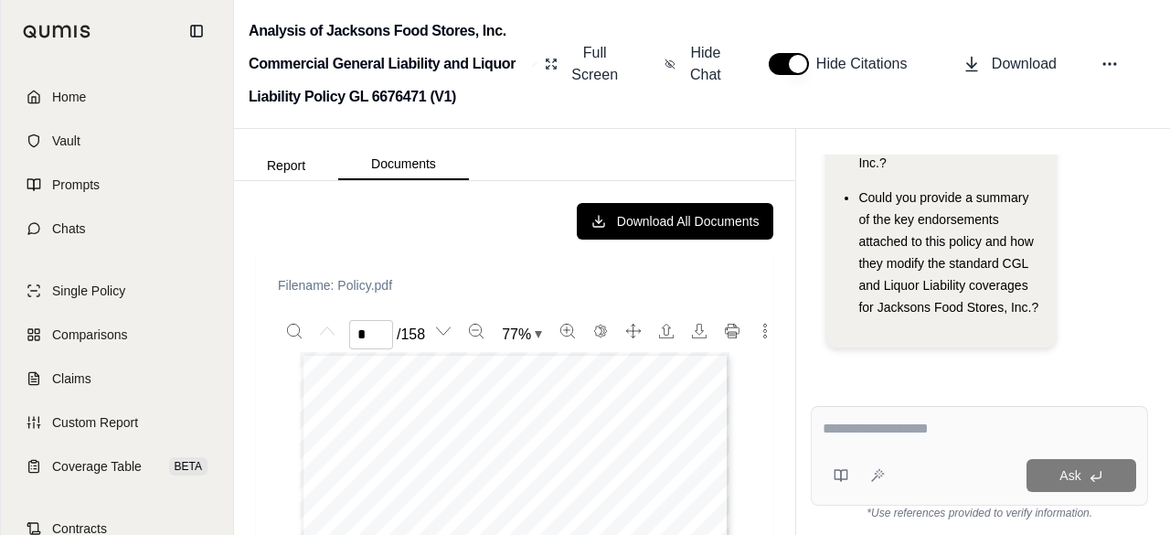
scroll to position [264, 0]
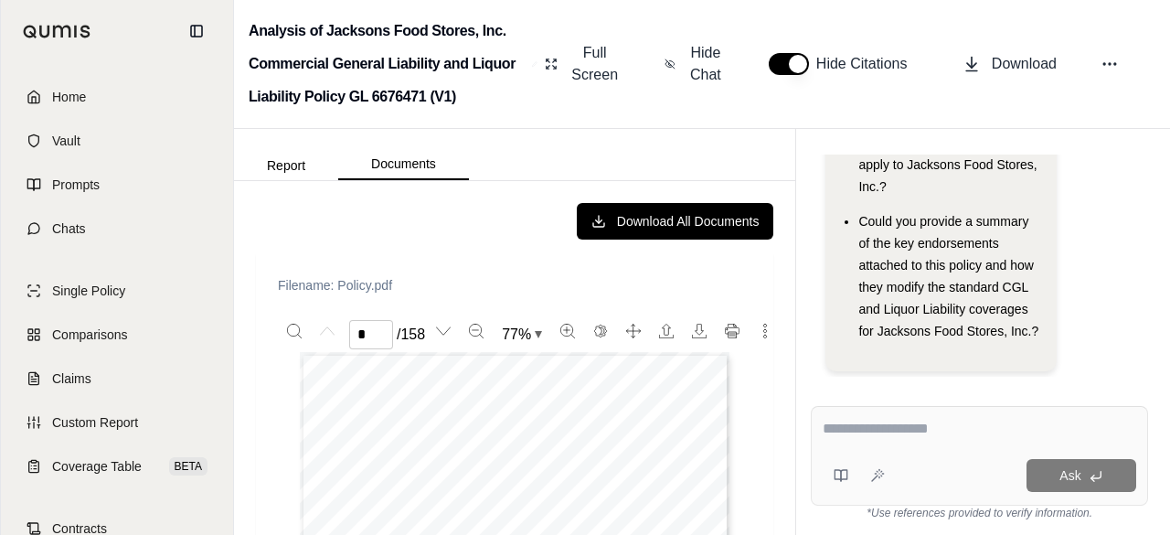
click at [916, 421] on textarea at bounding box center [980, 429] width 314 height 22
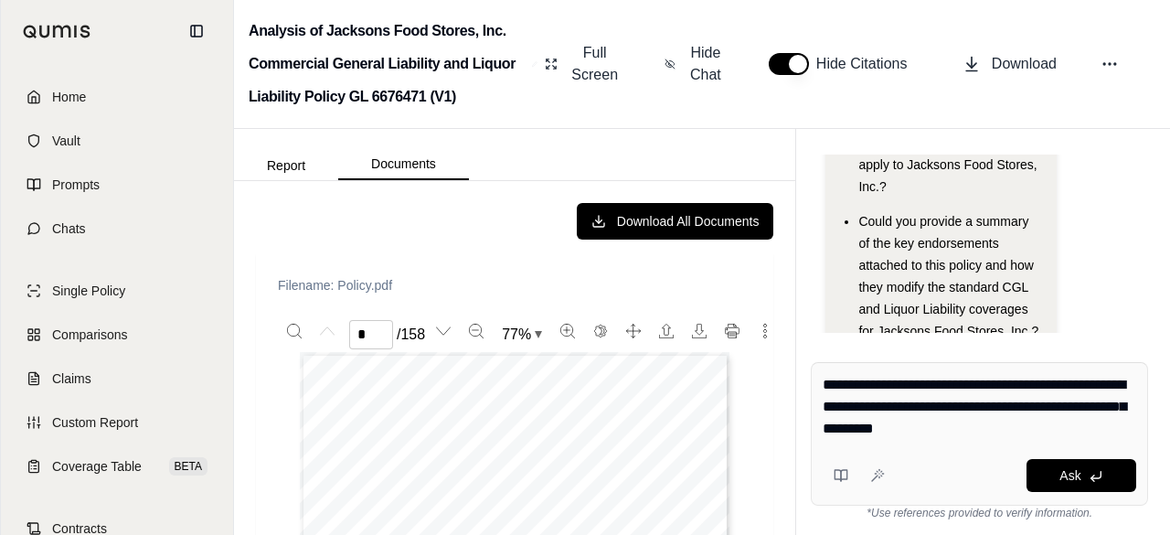
type textarea "**********"
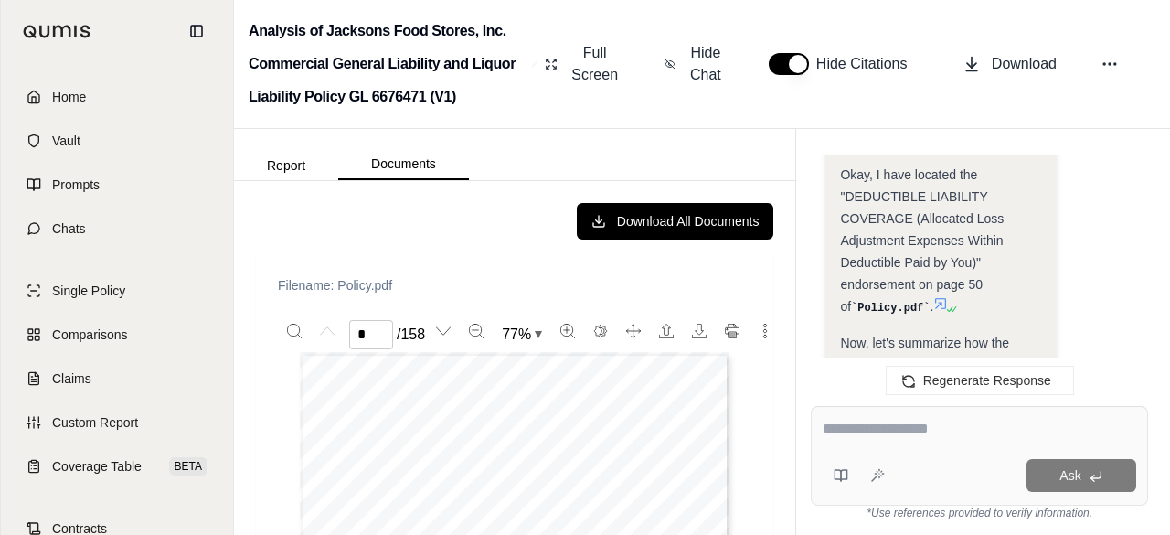
scroll to position [1602, 0]
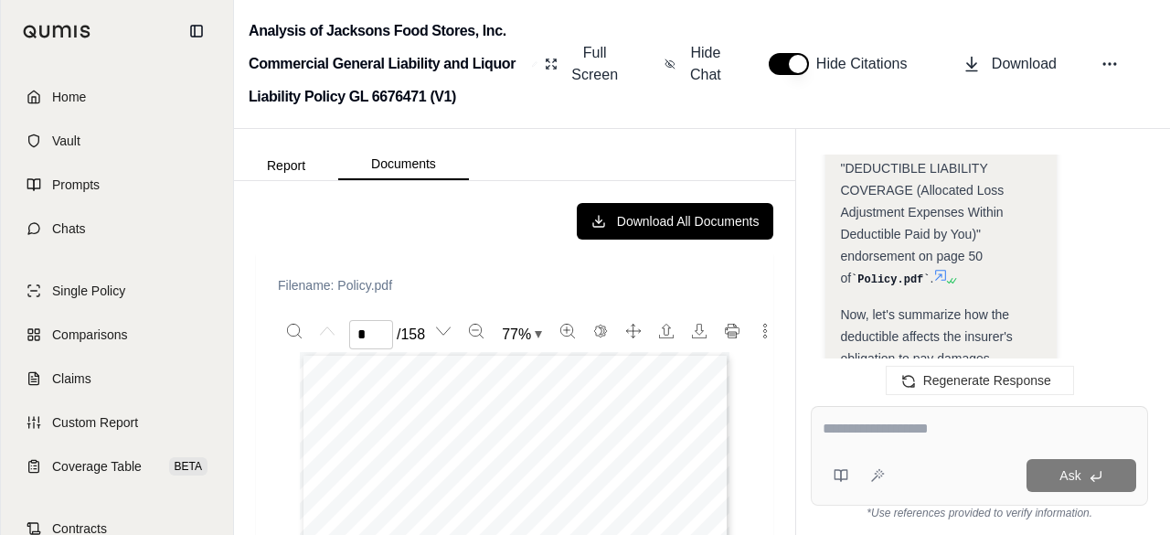
click at [872, 264] on div "Okay, I have located the "DEDUCTIBLE LIABILITY COVERAGE (Allocated Loss Adjustm…" at bounding box center [940, 212] width 201 height 155
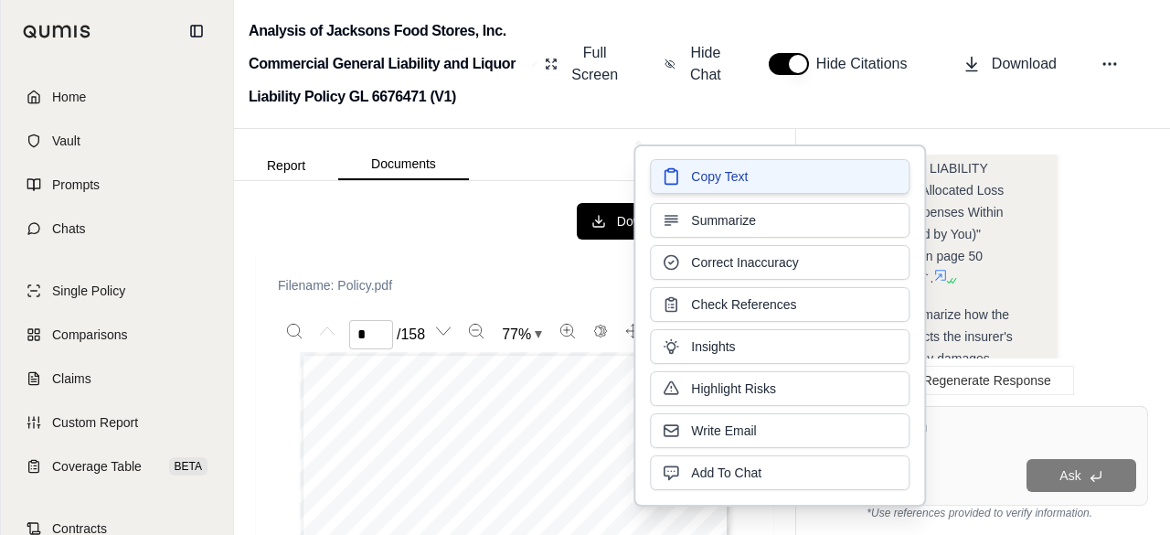
click at [696, 175] on span "Copy Text" at bounding box center [719, 176] width 57 height 18
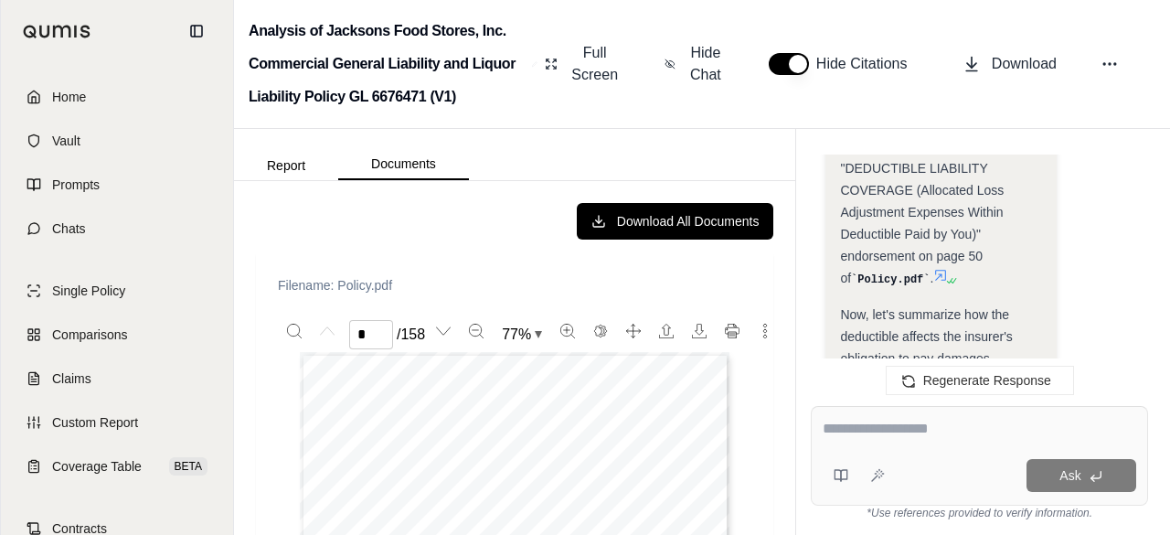
click at [1122, 330] on div "Analysis: Okay, I need to summarize the Deductible Liability Coverage (Allocate…" at bounding box center [980, 528] width 308 height 2644
drag, startPoint x: 1024, startPoint y: 253, endPoint x: 1030, endPoint y: 283, distance: 29.9
click at [1030, 304] on div "Now, let's summarize how the deductible affects the insurer's obligation to pay…" at bounding box center [940, 413] width 201 height 219
drag, startPoint x: 1030, startPoint y: 283, endPoint x: 1040, endPoint y: 288, distance: 11.5
click at [1040, 304] on div "Now, let's summarize how the deductible affects the insurer's obligation to pay…" at bounding box center [940, 413] width 201 height 219
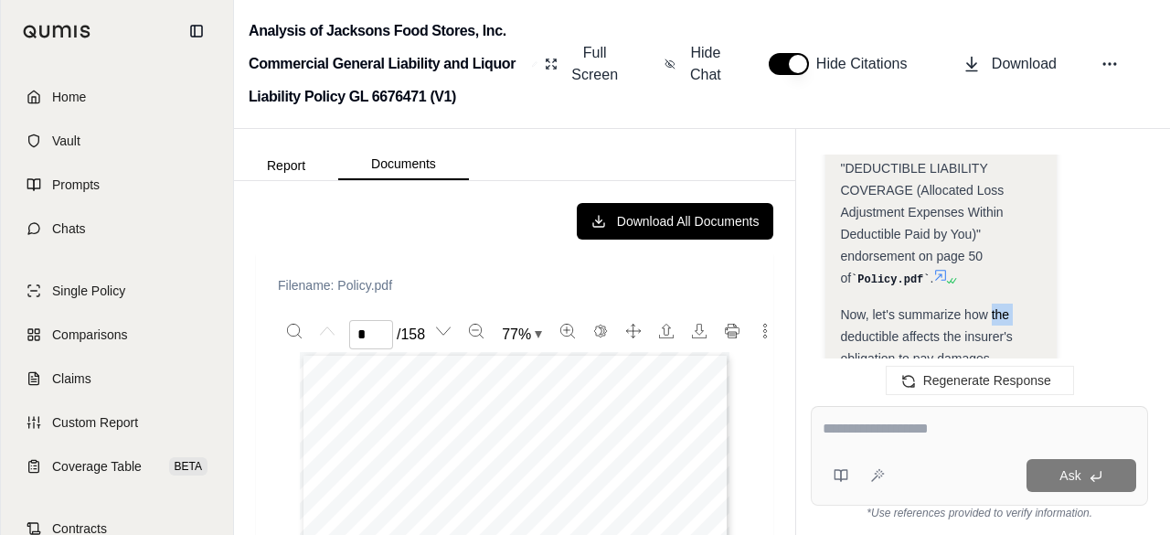
click at [1040, 304] on div "Now, let's summarize how the deductible affects the insurer's obligation to pay…" at bounding box center [940, 413] width 201 height 219
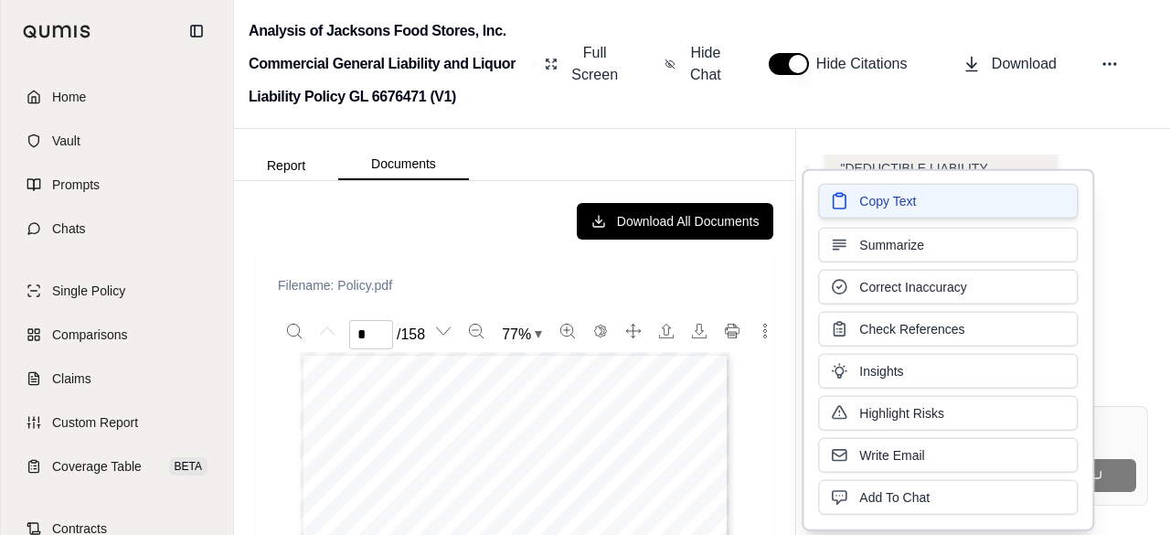
click at [934, 208] on button "Copy Text" at bounding box center [948, 201] width 260 height 35
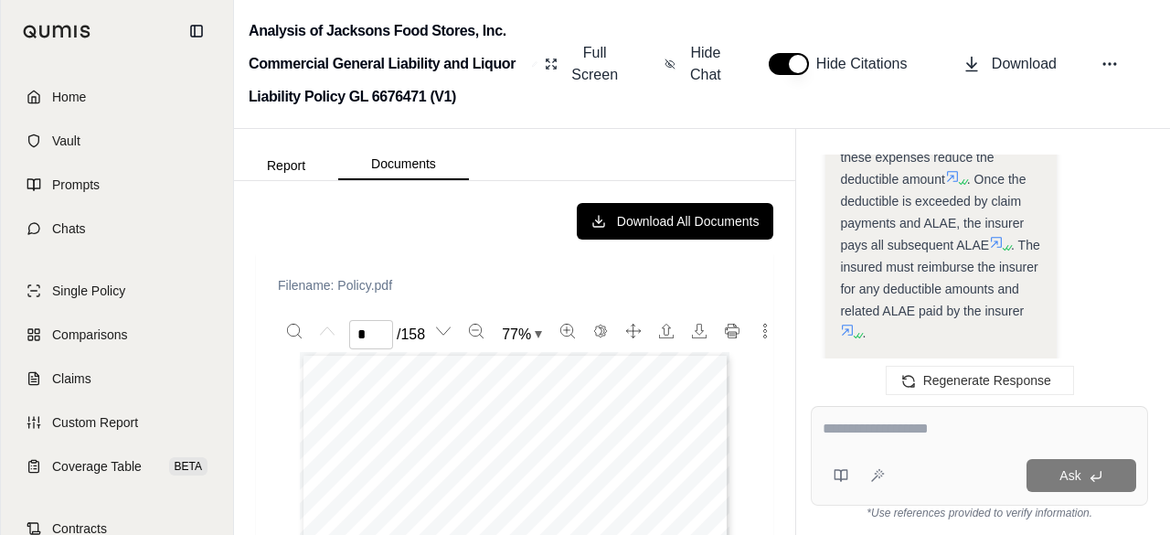
scroll to position [3065, 0]
